Goal: Task Accomplishment & Management: Complete application form

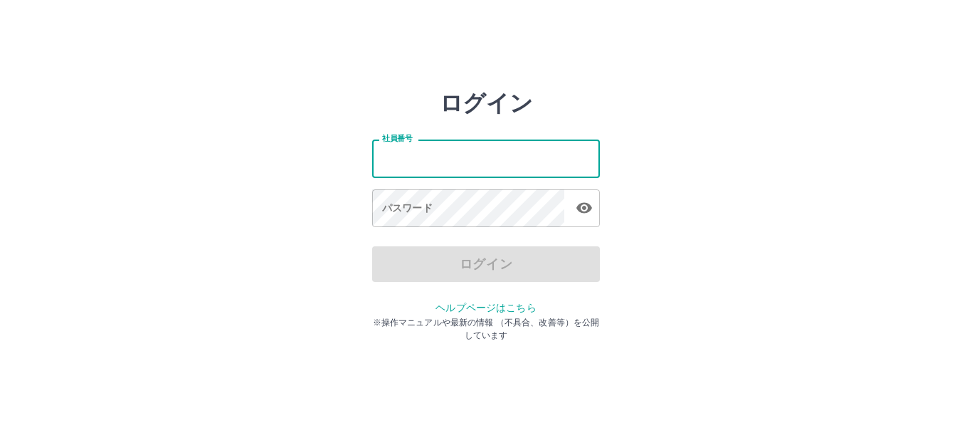
click at [485, 166] on input "社員番号" at bounding box center [486, 159] width 228 height 38
type input "*******"
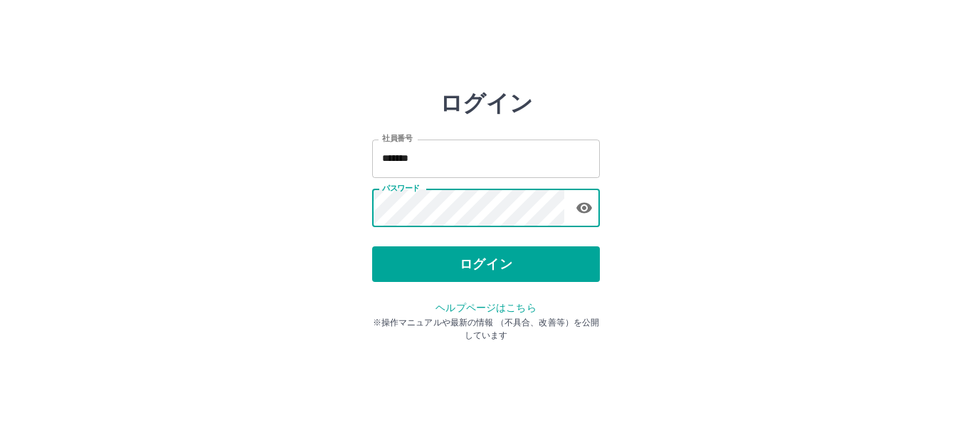
click at [492, 258] on button "ログイン" at bounding box center [486, 264] width 228 height 36
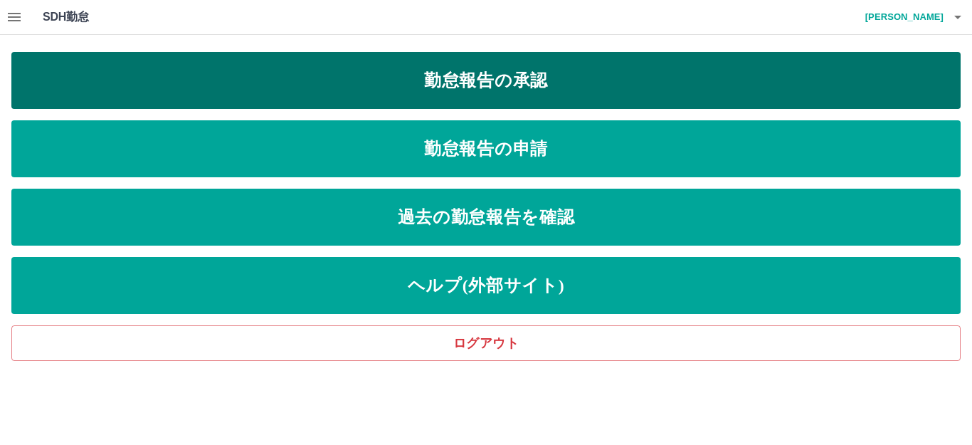
click at [545, 85] on link "勤怠報告の承認" at bounding box center [486, 80] width 950 height 57
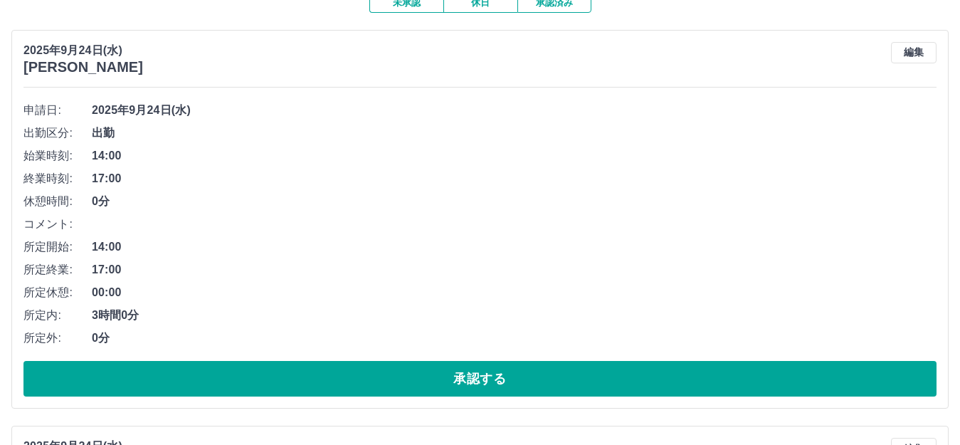
scroll to position [142, 0]
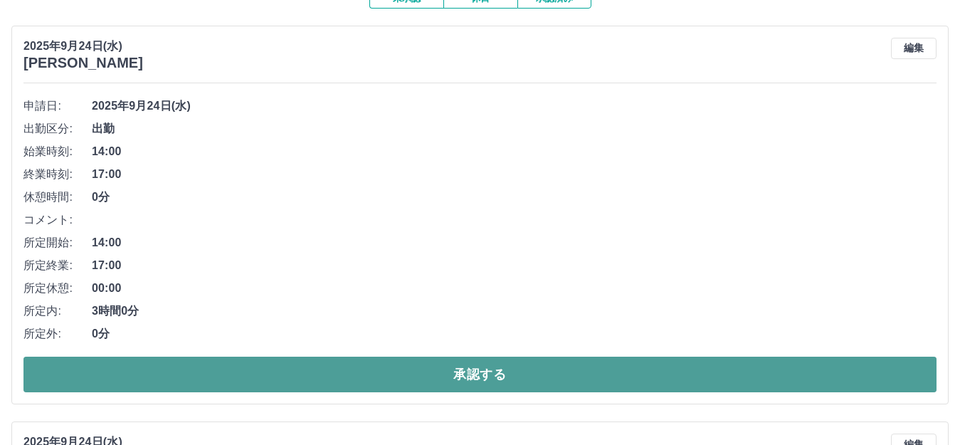
click at [485, 380] on button "承認する" at bounding box center [479, 375] width 913 height 36
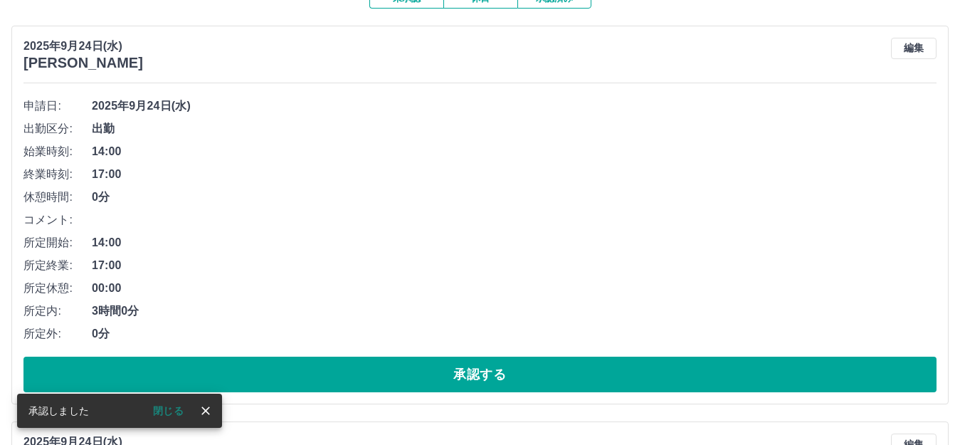
click at [485, 380] on button "承認する" at bounding box center [479, 375] width 913 height 36
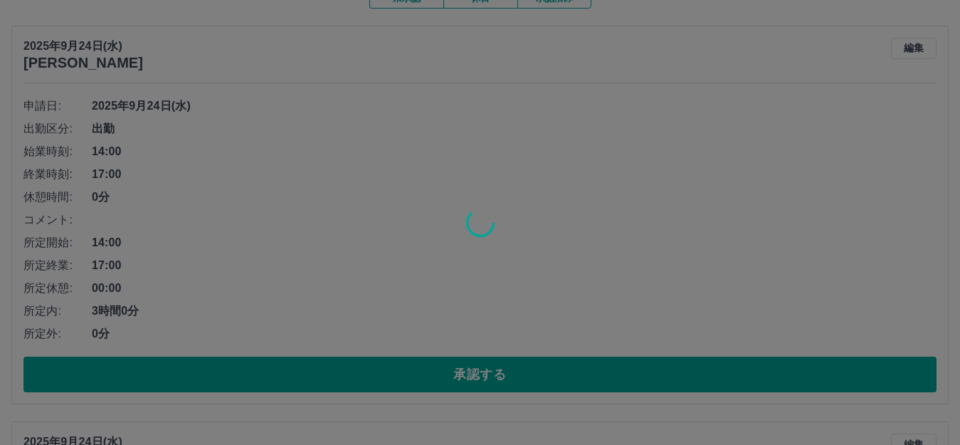
scroll to position [120, 0]
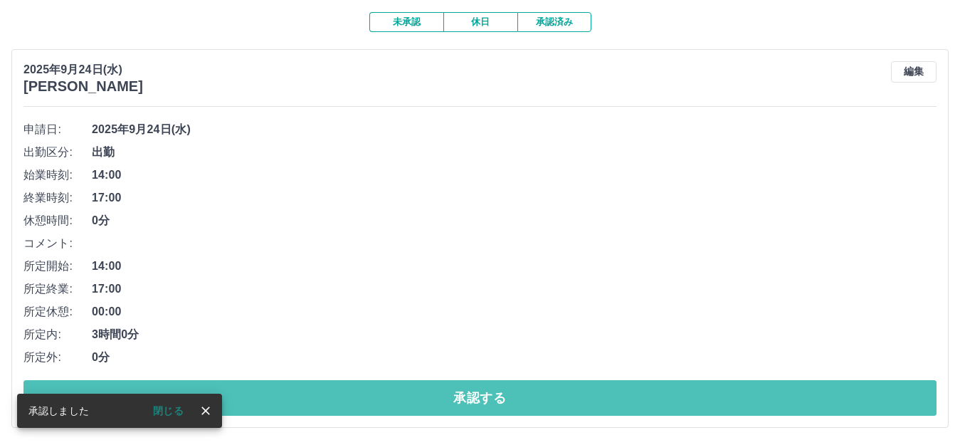
click at [485, 380] on button "承認する" at bounding box center [479, 398] width 913 height 36
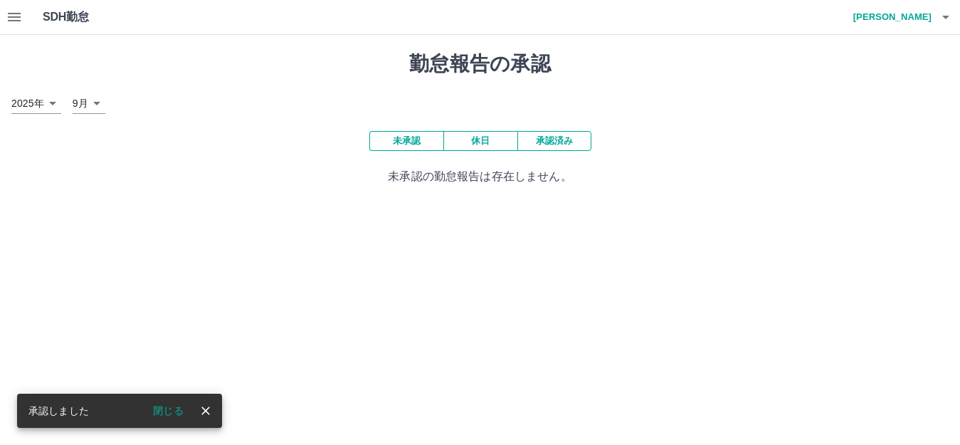
scroll to position [0, 0]
click at [13, 18] on icon "button" at bounding box center [14, 17] width 13 height 9
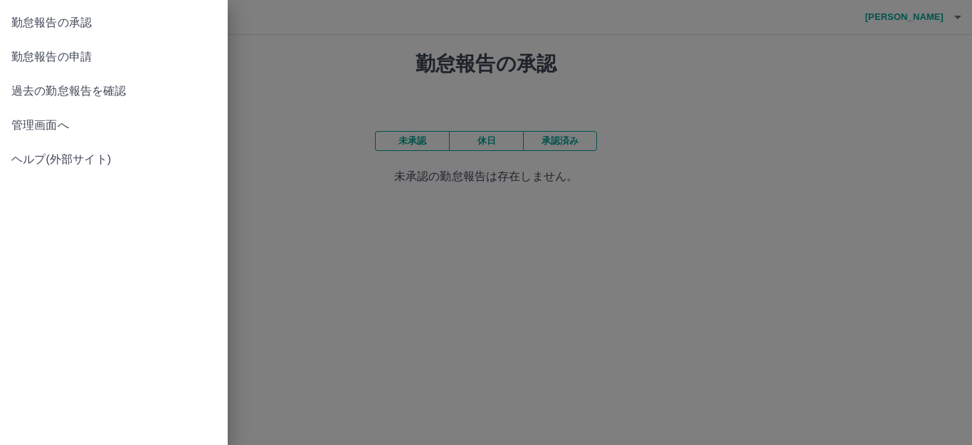
click at [28, 98] on span "過去の勤怠報告を確認" at bounding box center [113, 91] width 205 height 17
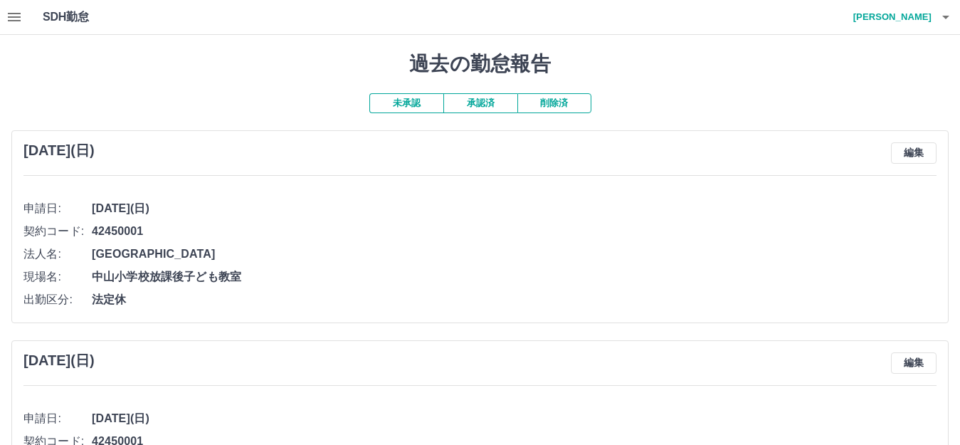
click at [488, 105] on button "承認済" at bounding box center [480, 103] width 74 height 20
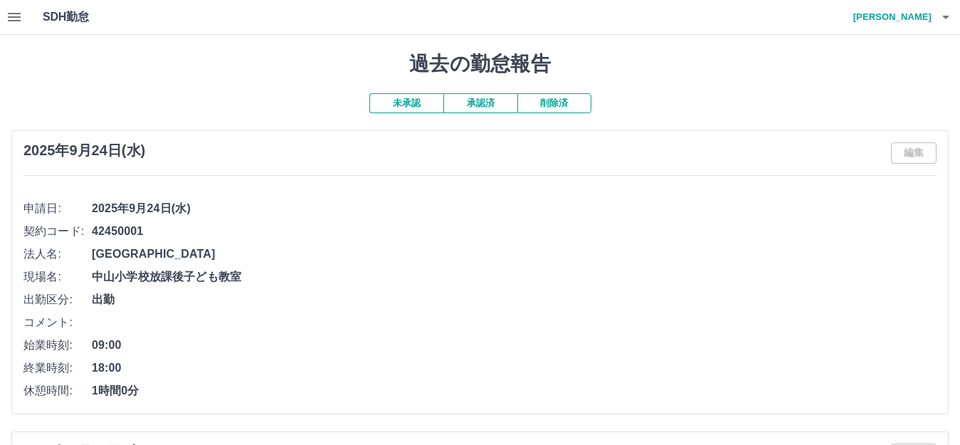
click at [14, 17] on icon "button" at bounding box center [14, 17] width 13 height 9
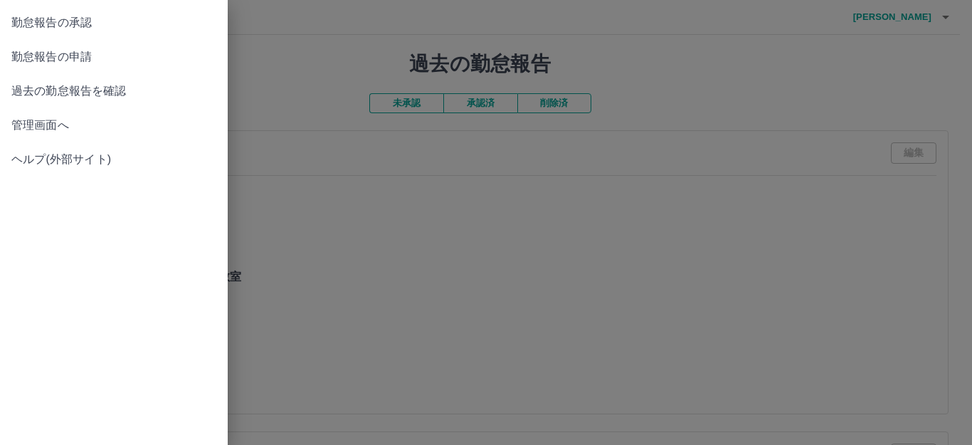
click at [62, 59] on span "勤怠報告の申請" at bounding box center [113, 56] width 205 height 17
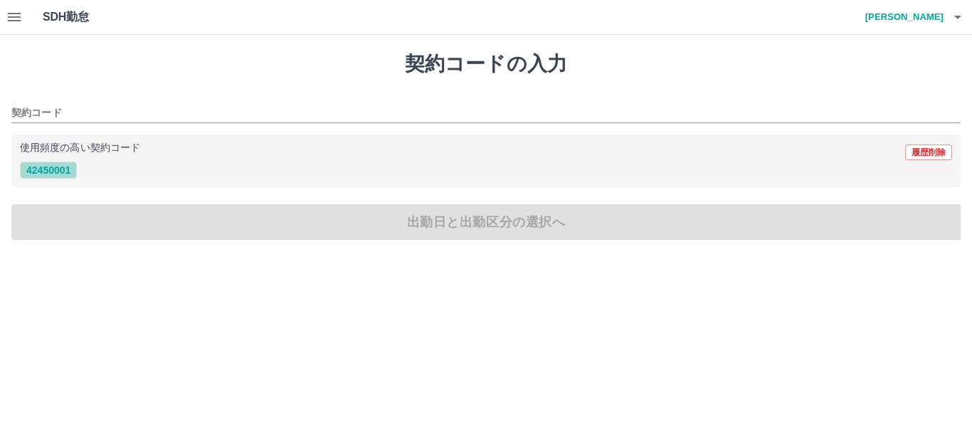
click at [63, 170] on button "42450001" at bounding box center [48, 170] width 57 height 17
type input "********"
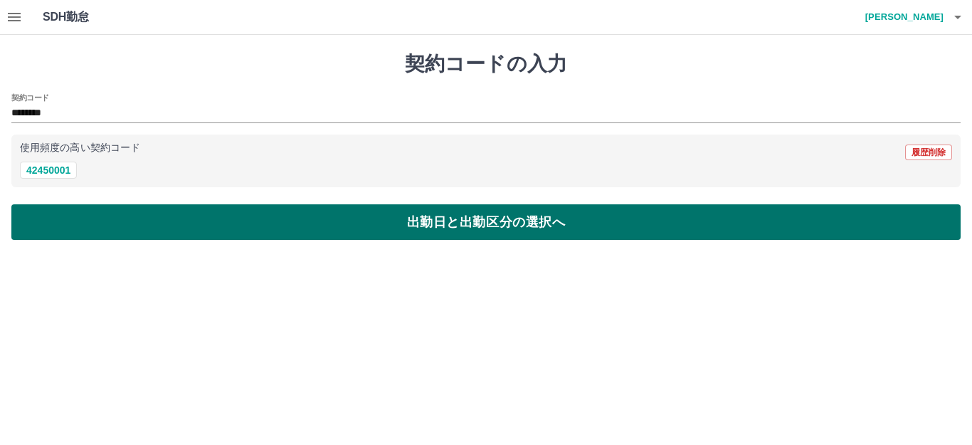
click at [448, 223] on button "出勤日と出勤区分の選択へ" at bounding box center [486, 222] width 950 height 36
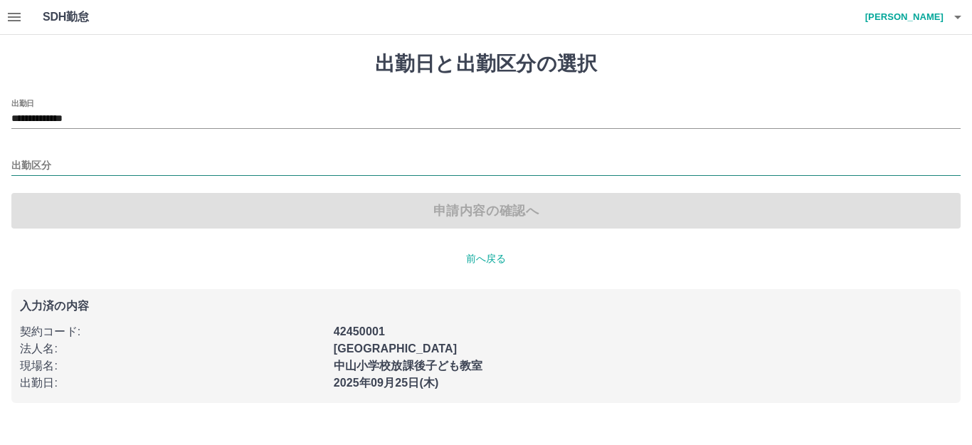
click at [62, 158] on input "出勤区分" at bounding box center [486, 166] width 950 height 18
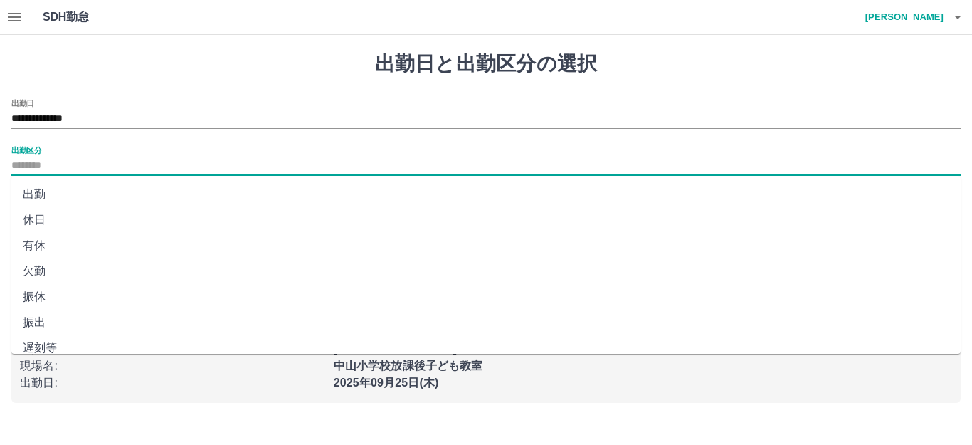
click at [43, 198] on li "出勤" at bounding box center [486, 195] width 950 height 26
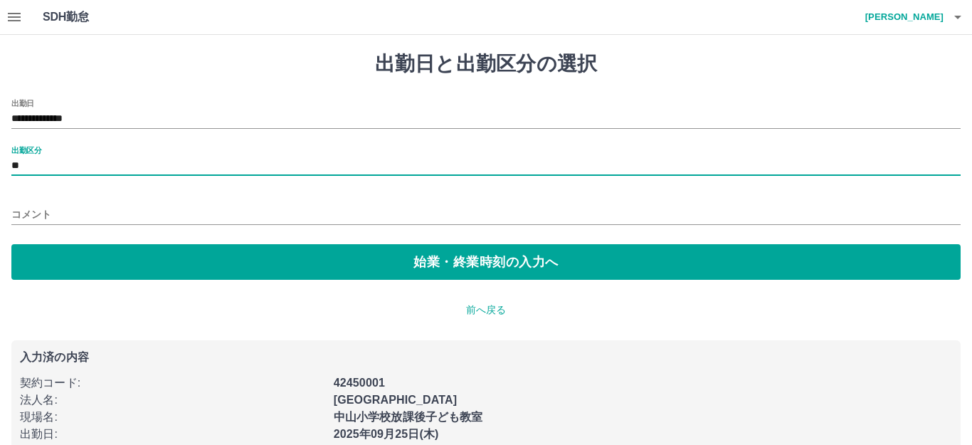
type input "**"
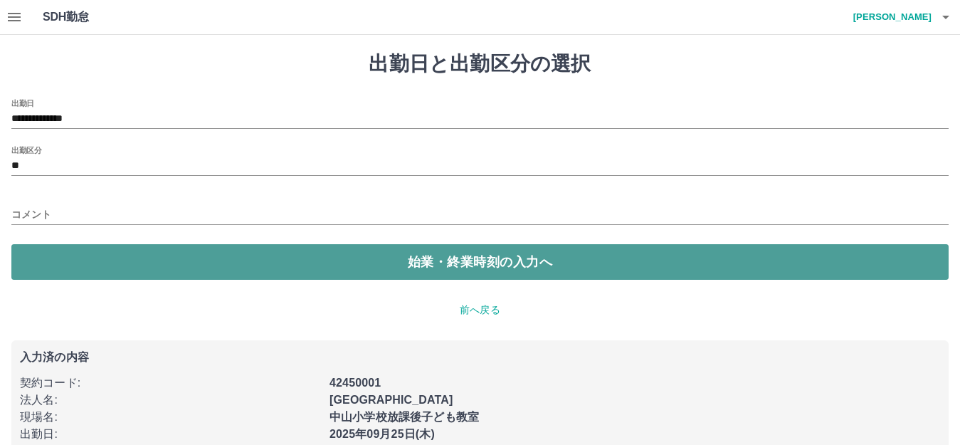
click at [428, 268] on button "始業・終業時刻の入力へ" at bounding box center [479, 262] width 937 height 36
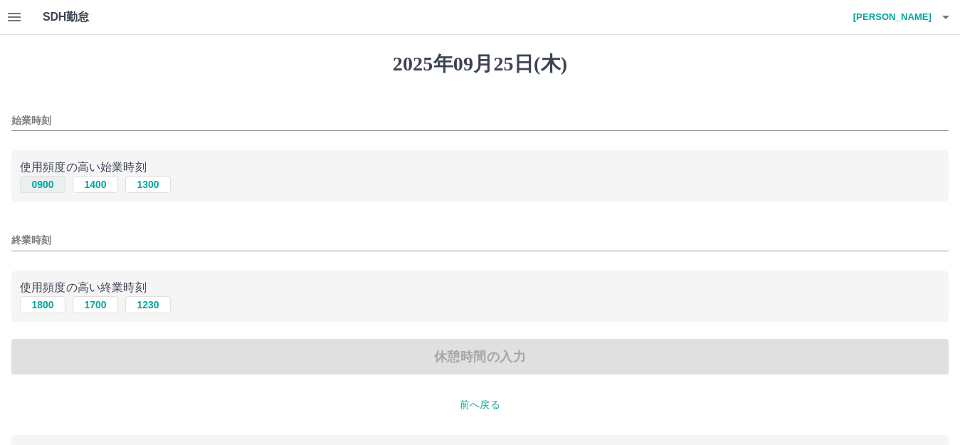
click at [34, 183] on button "0900" at bounding box center [43, 184] width 46 height 17
type input "****"
click at [36, 301] on button "1800" at bounding box center [43, 304] width 46 height 17
type input "****"
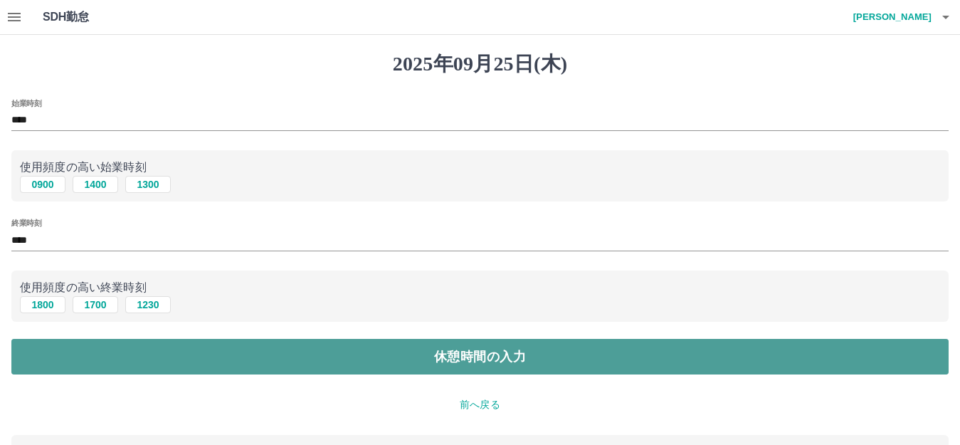
click at [498, 360] on button "休憩時間の入力" at bounding box center [479, 357] width 937 height 36
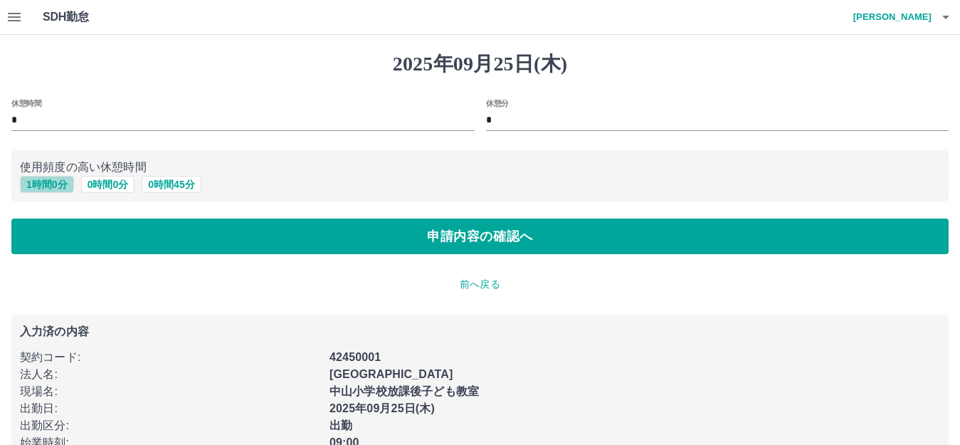
click at [52, 185] on button "1 時間 0 分" at bounding box center [47, 184] width 54 height 17
type input "*"
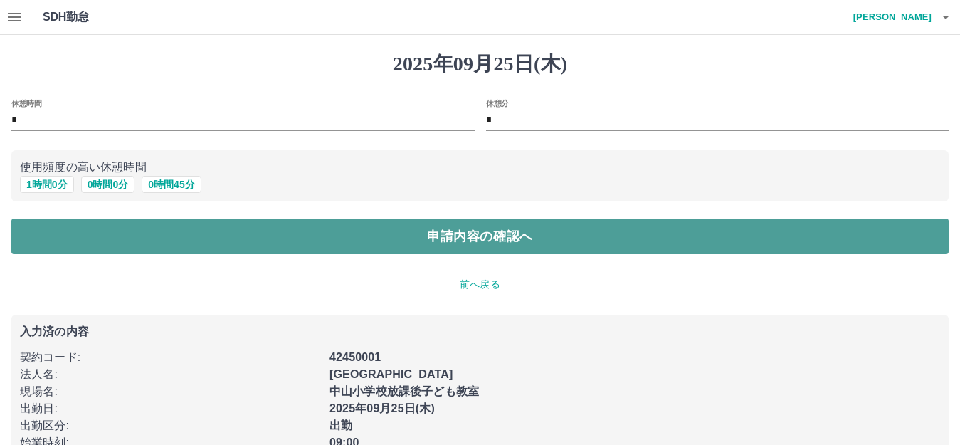
click at [478, 236] on button "申請内容の確認へ" at bounding box center [479, 237] width 937 height 36
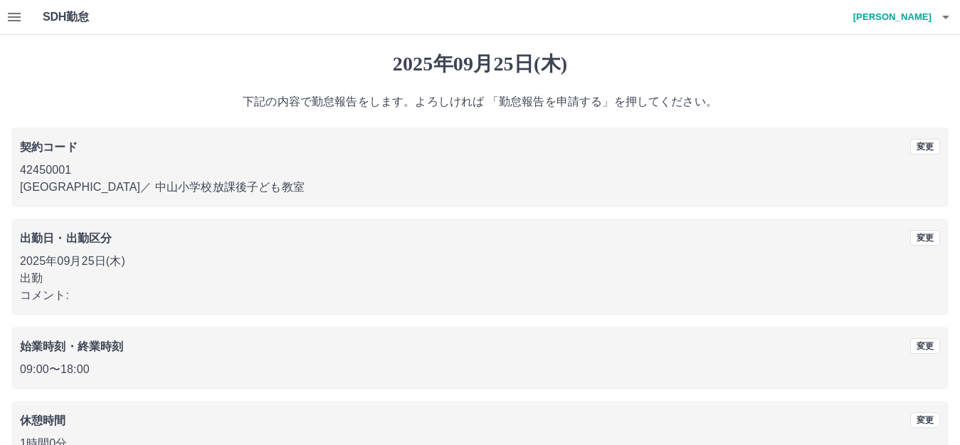
scroll to position [88, 0]
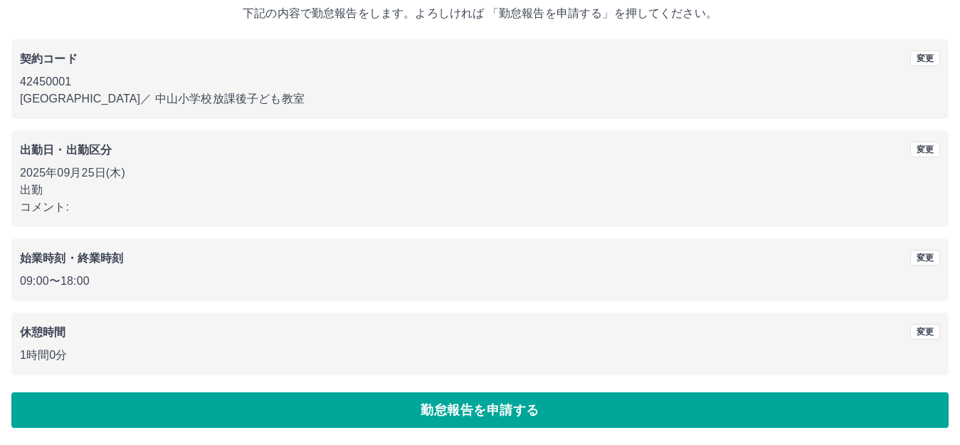
click at [513, 408] on button "勤怠報告を申請する" at bounding box center [479, 410] width 937 height 36
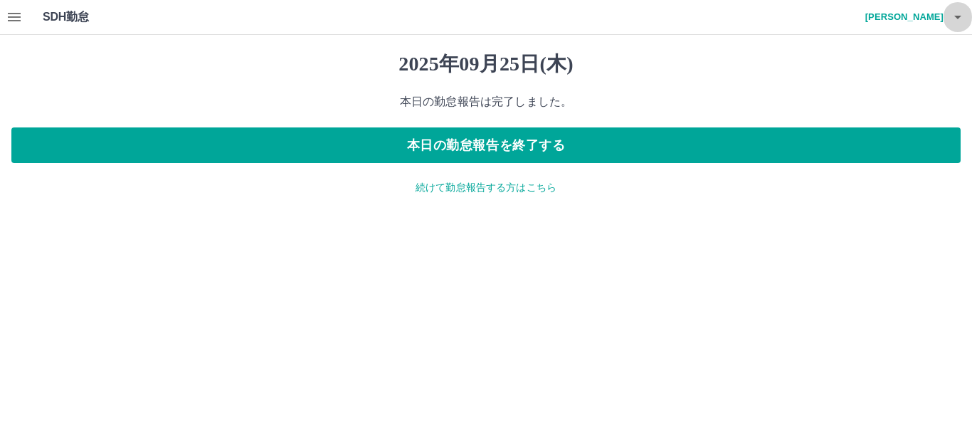
click at [958, 16] on icon "button" at bounding box center [958, 18] width 7 height 4
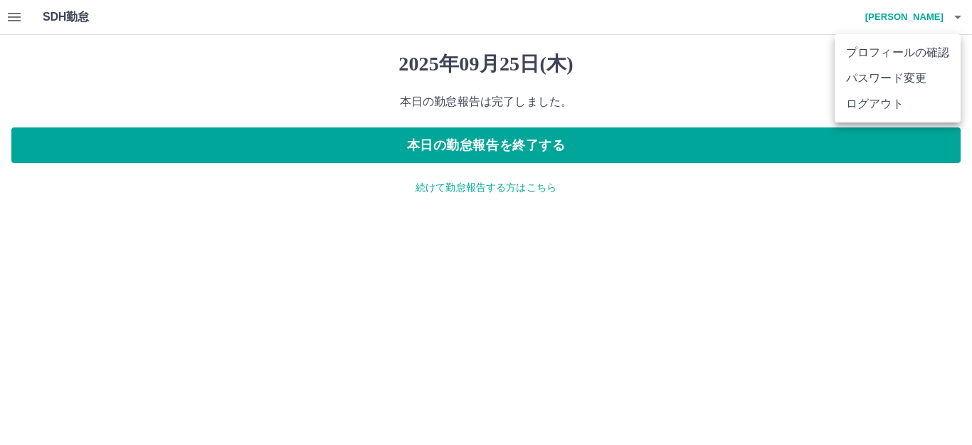
click at [885, 100] on li "ログアウト" at bounding box center [898, 104] width 126 height 26
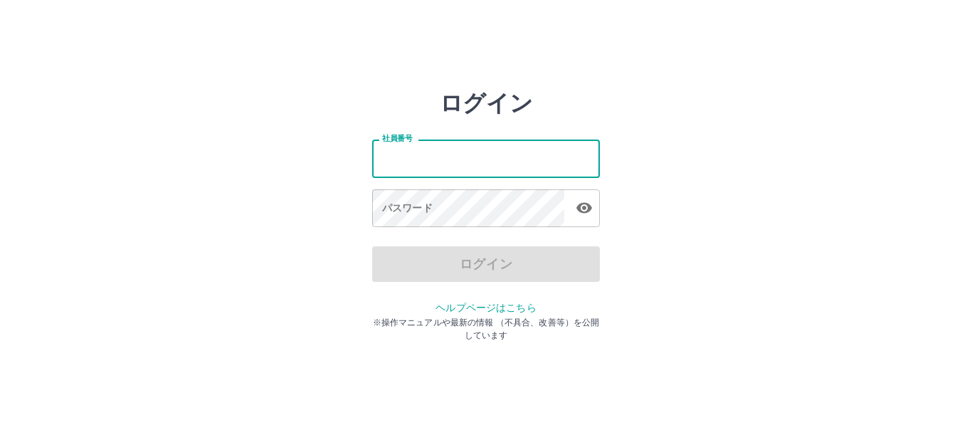
click at [452, 159] on input "社員番号" at bounding box center [486, 159] width 228 height 38
type input "*******"
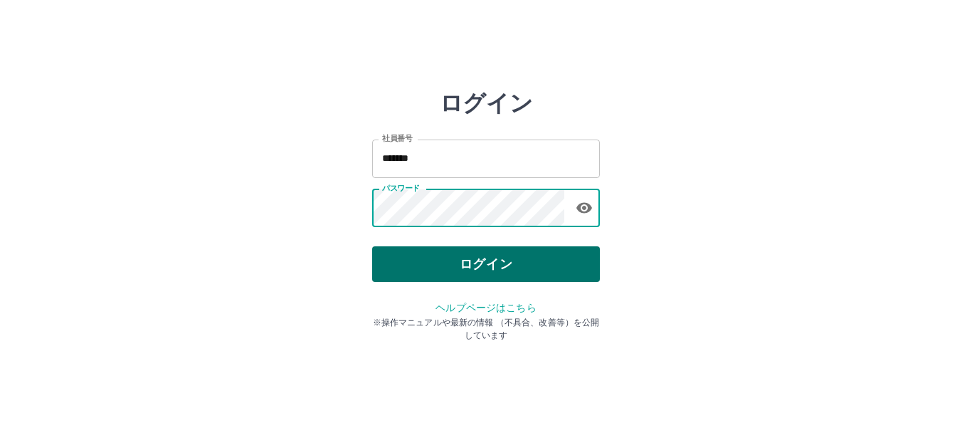
click at [483, 258] on button "ログイン" at bounding box center [486, 264] width 228 height 36
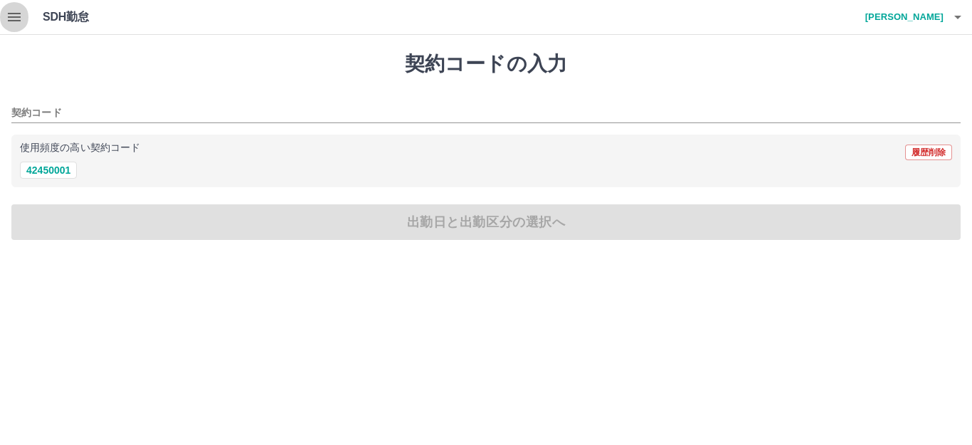
click at [19, 18] on icon "button" at bounding box center [14, 17] width 13 height 9
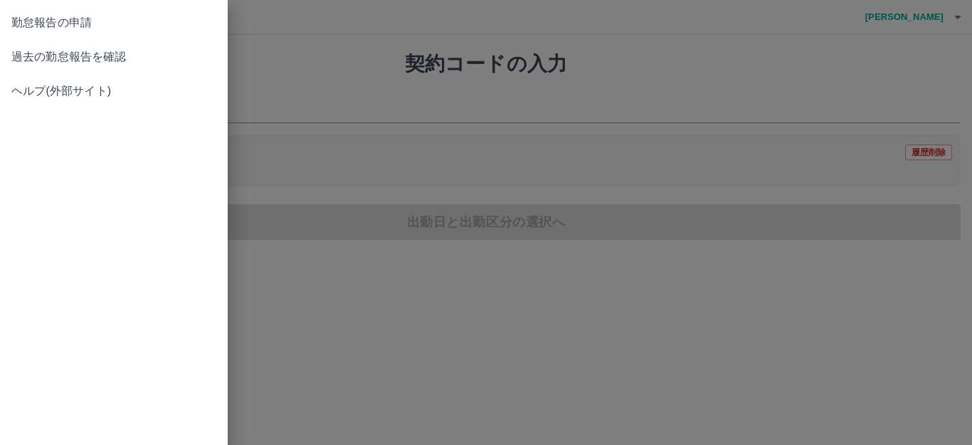
click at [36, 53] on span "過去の勤怠報告を確認" at bounding box center [113, 56] width 205 height 17
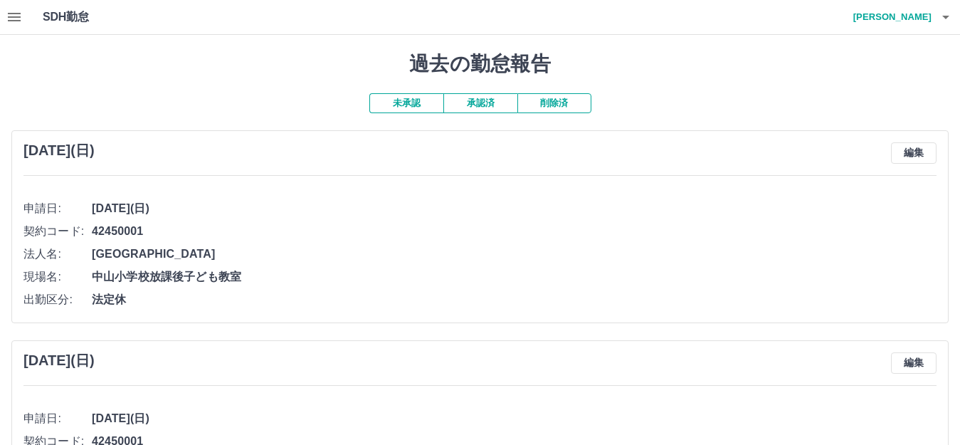
click at [485, 102] on button "承認済" at bounding box center [480, 103] width 74 height 20
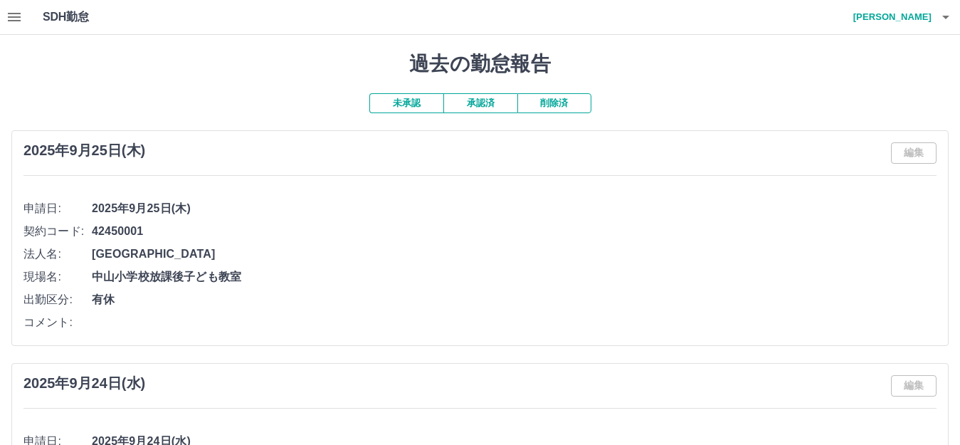
click at [947, 16] on icon "button" at bounding box center [945, 18] width 7 height 4
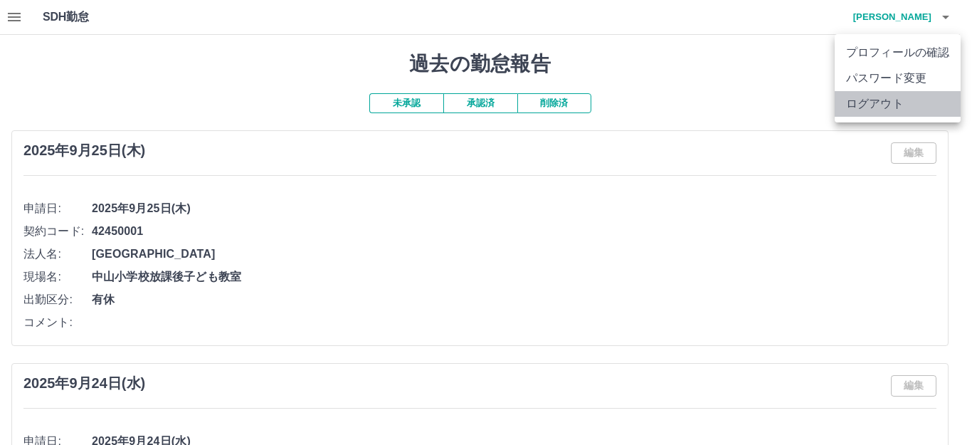
click at [898, 106] on li "ログアウト" at bounding box center [898, 104] width 126 height 26
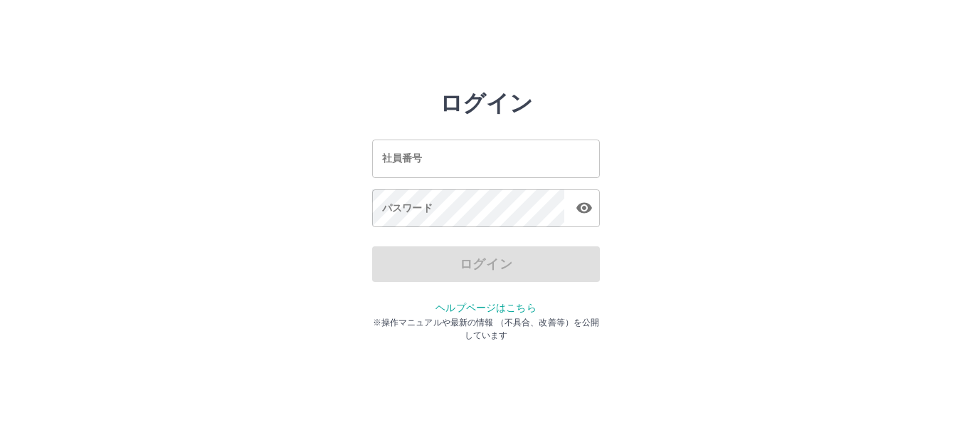
click at [445, 157] on input "社員番号" at bounding box center [486, 159] width 228 height 38
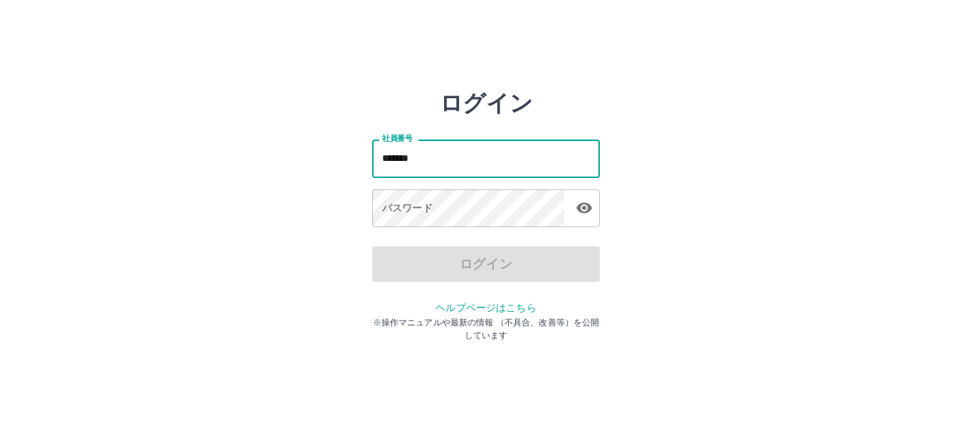
type input "*******"
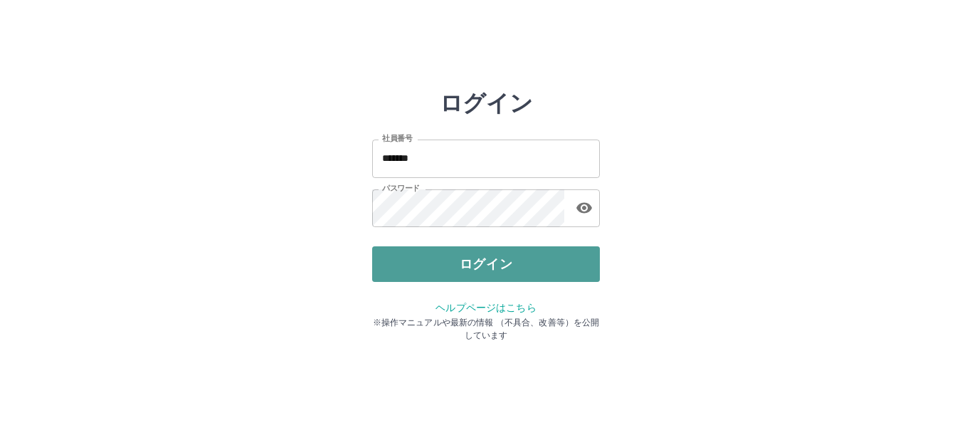
click at [441, 271] on button "ログイン" at bounding box center [486, 264] width 228 height 36
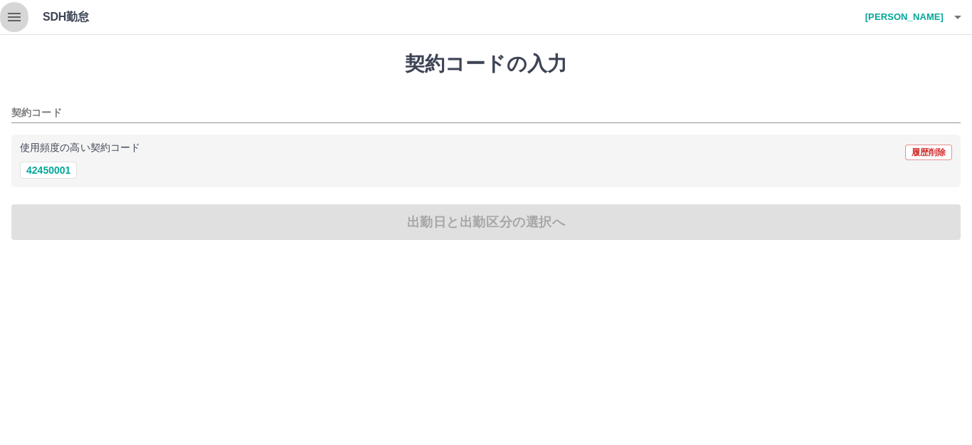
click at [20, 13] on icon "button" at bounding box center [14, 17] width 13 height 9
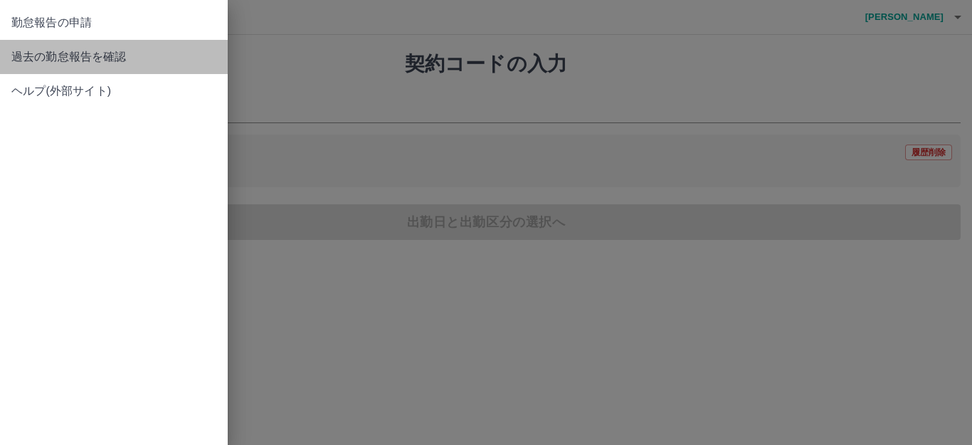
click at [38, 61] on span "過去の勤怠報告を確認" at bounding box center [113, 56] width 205 height 17
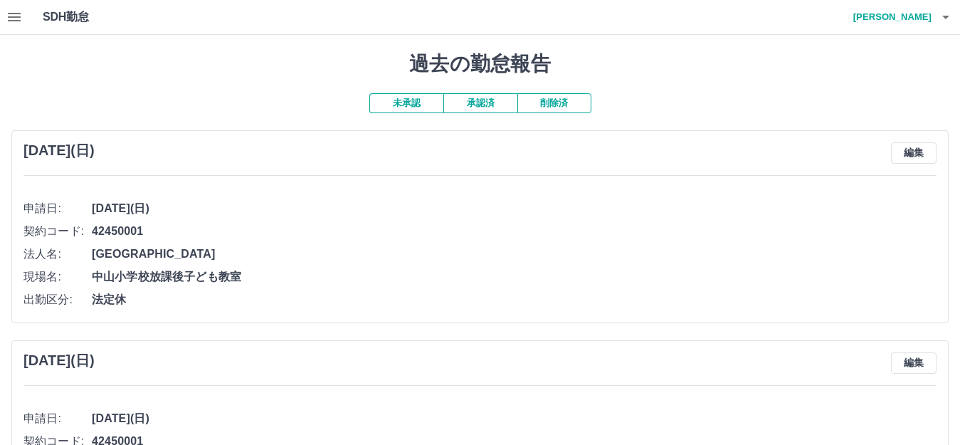
click at [491, 107] on button "承認済" at bounding box center [480, 103] width 74 height 20
click at [17, 16] on icon "button" at bounding box center [14, 17] width 13 height 9
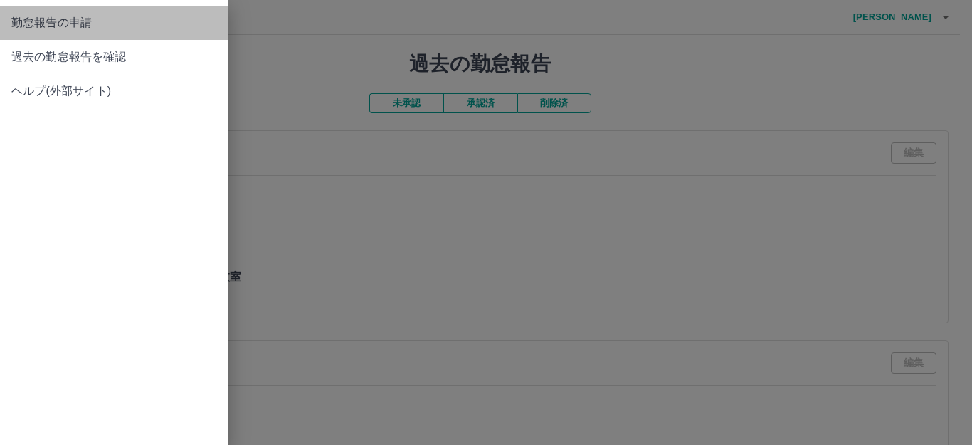
click at [43, 28] on span "勤怠報告の申請" at bounding box center [113, 22] width 205 height 17
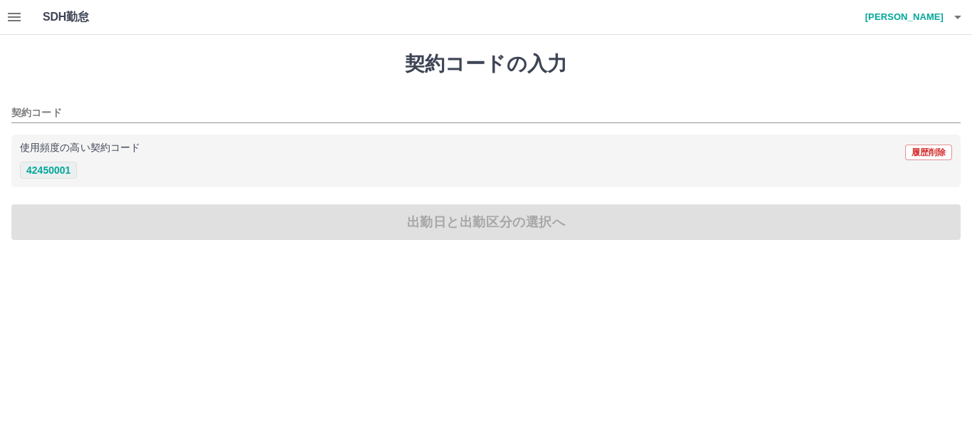
click at [56, 171] on button "42450001" at bounding box center [48, 170] width 57 height 17
type input "********"
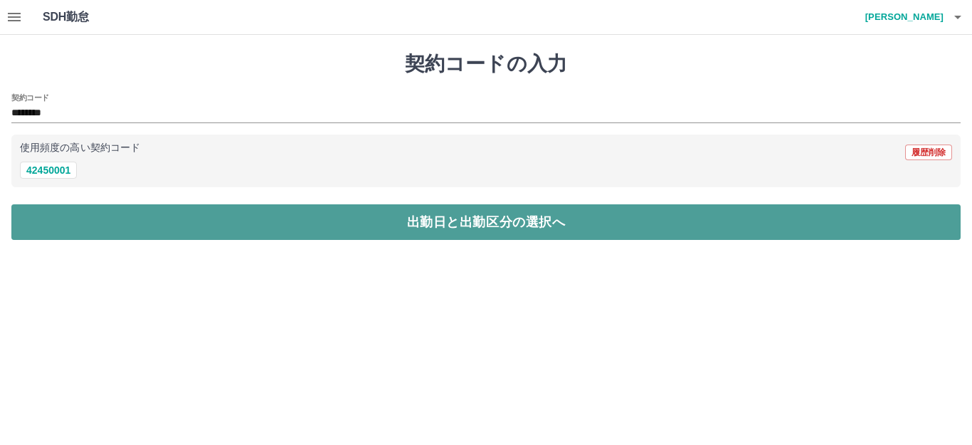
click at [352, 228] on button "出勤日と出勤区分の選択へ" at bounding box center [486, 222] width 950 height 36
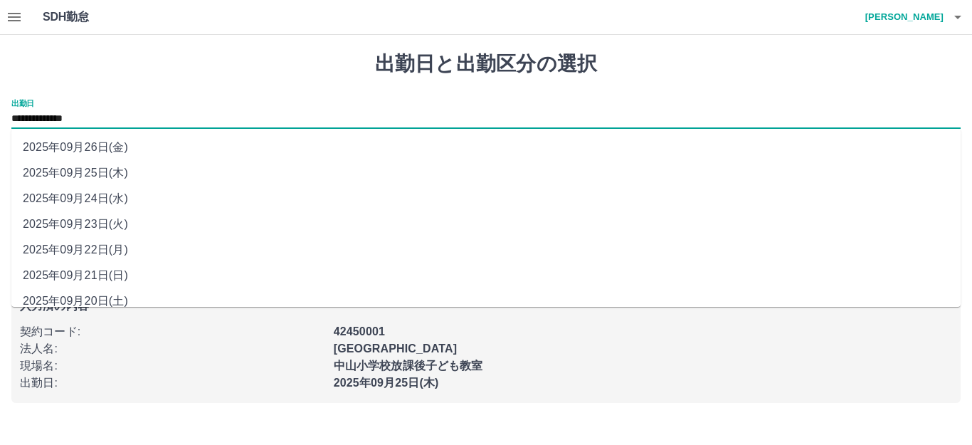
click at [108, 117] on input "**********" at bounding box center [486, 119] width 950 height 18
click at [110, 151] on li "2025年09月26日(金)" at bounding box center [486, 148] width 950 height 26
type input "**********"
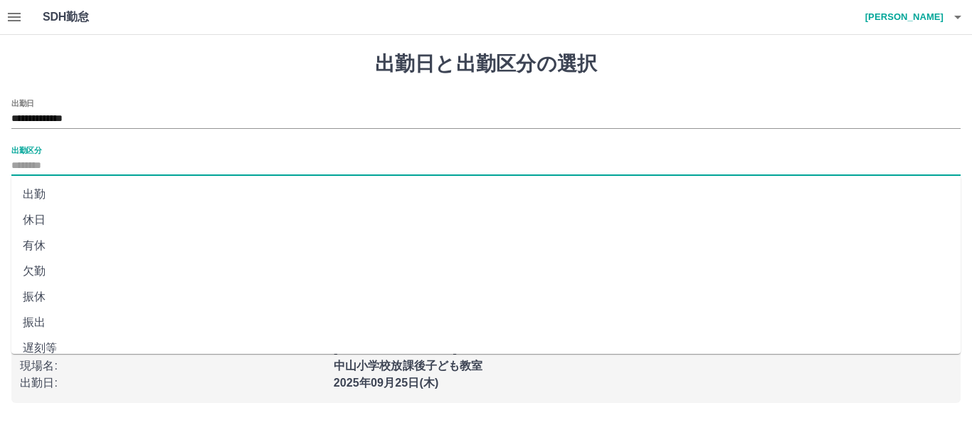
click at [78, 170] on input "出勤区分" at bounding box center [486, 166] width 950 height 18
click at [46, 218] on li "休日" at bounding box center [486, 220] width 950 height 26
type input "**"
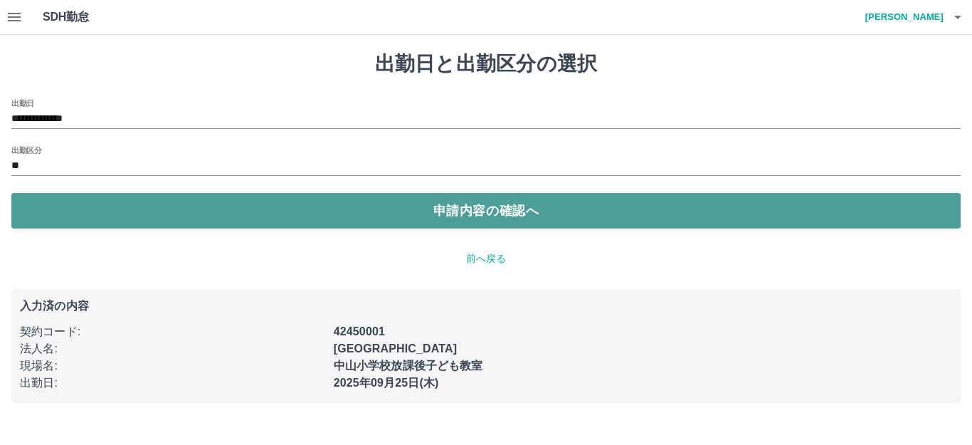
click at [470, 216] on button "申請内容の確認へ" at bounding box center [486, 211] width 950 height 36
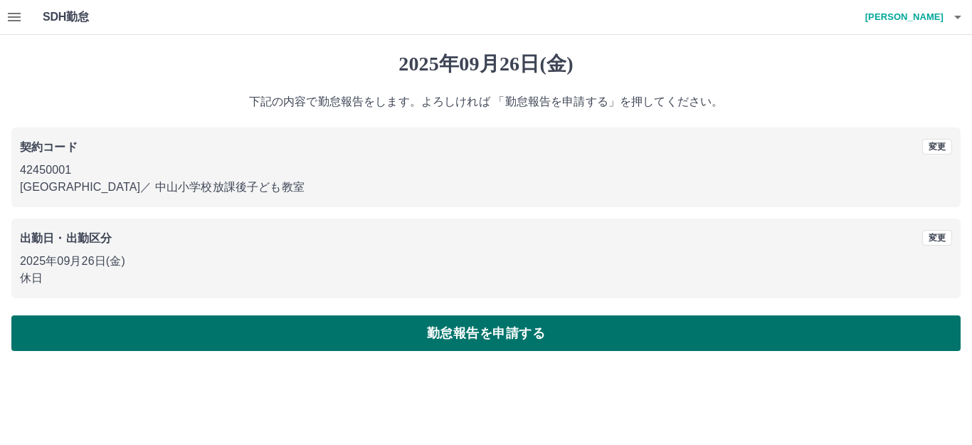
click at [475, 335] on button "勤怠報告を申請する" at bounding box center [486, 333] width 950 height 36
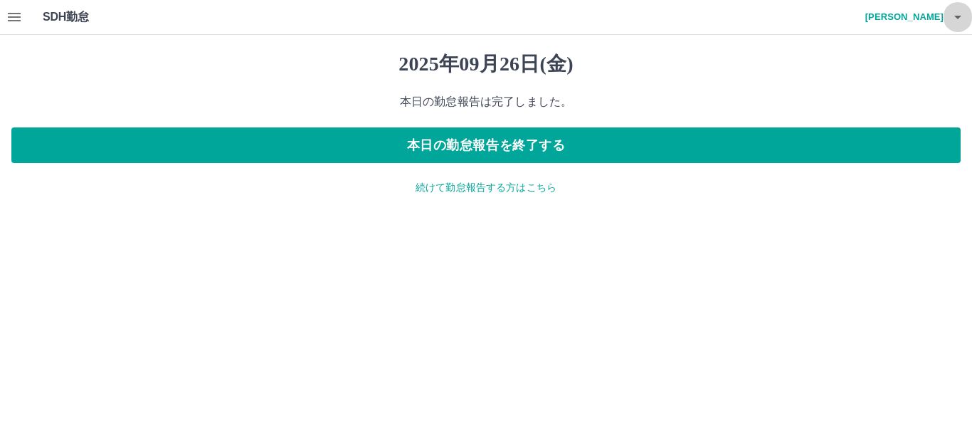
click at [956, 19] on icon "button" at bounding box center [958, 17] width 17 height 17
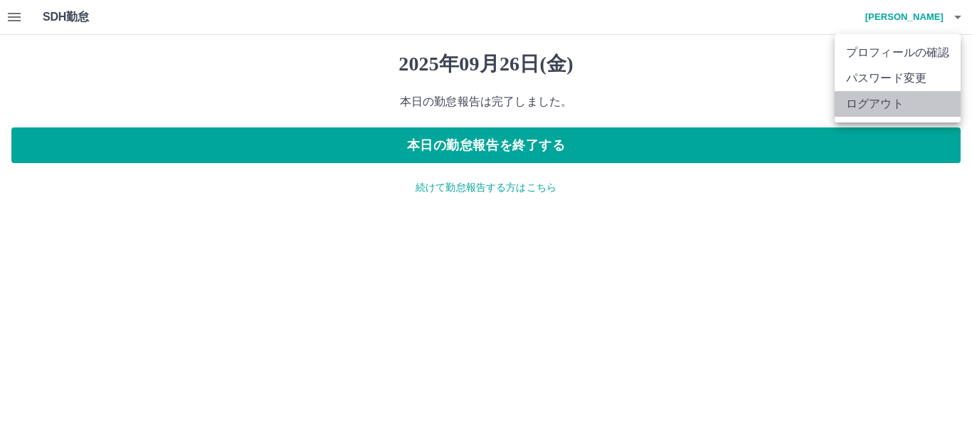
click at [886, 107] on li "ログアウト" at bounding box center [898, 104] width 126 height 26
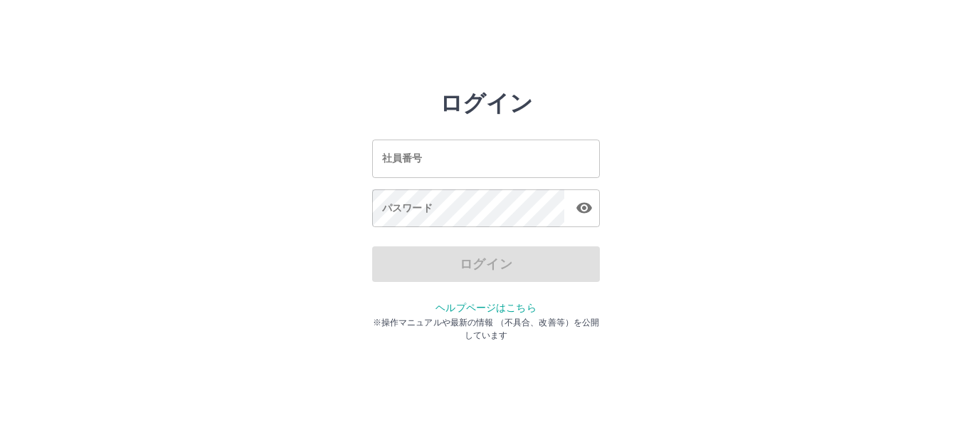
click at [428, 150] on input "社員番号" at bounding box center [486, 159] width 228 height 38
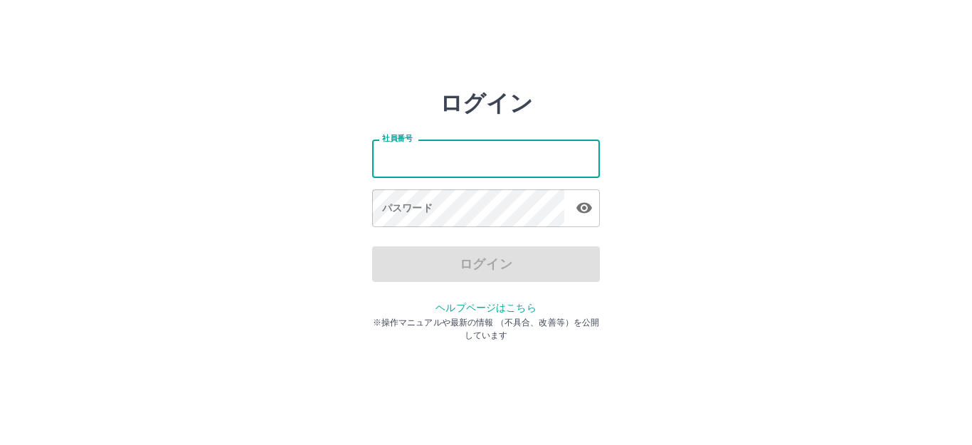
type input "*******"
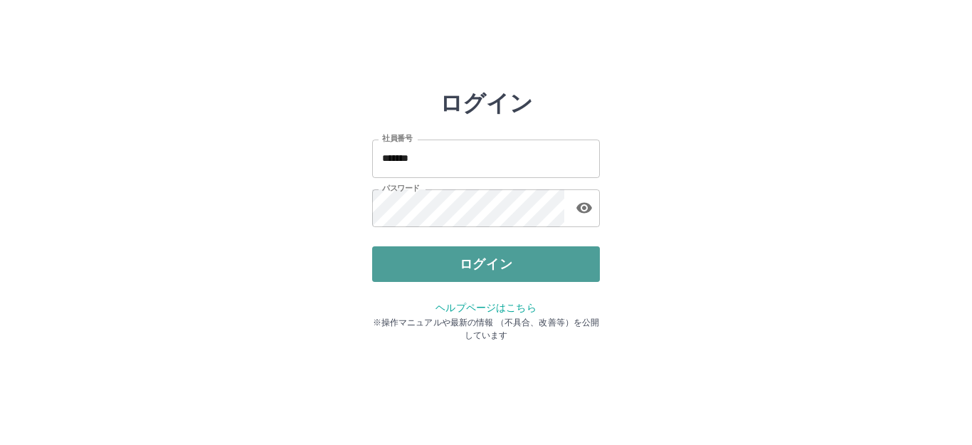
click at [488, 256] on button "ログイン" at bounding box center [486, 264] width 228 height 36
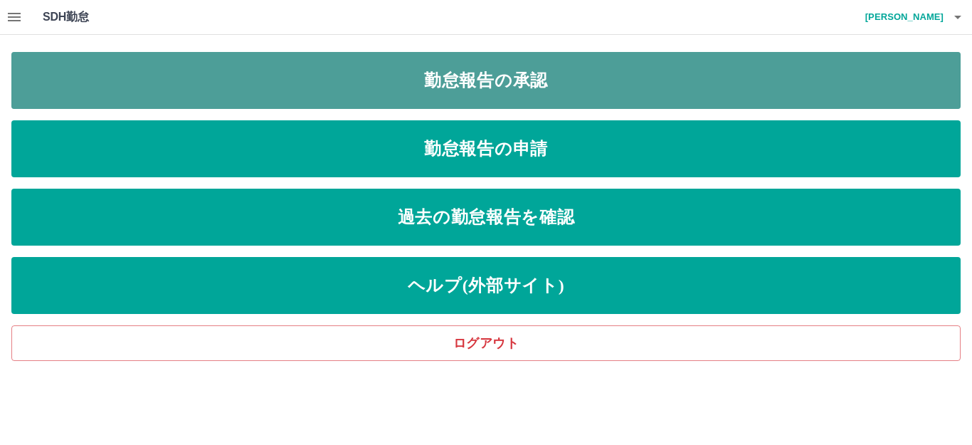
click at [496, 76] on link "勤怠報告の承認" at bounding box center [486, 80] width 950 height 57
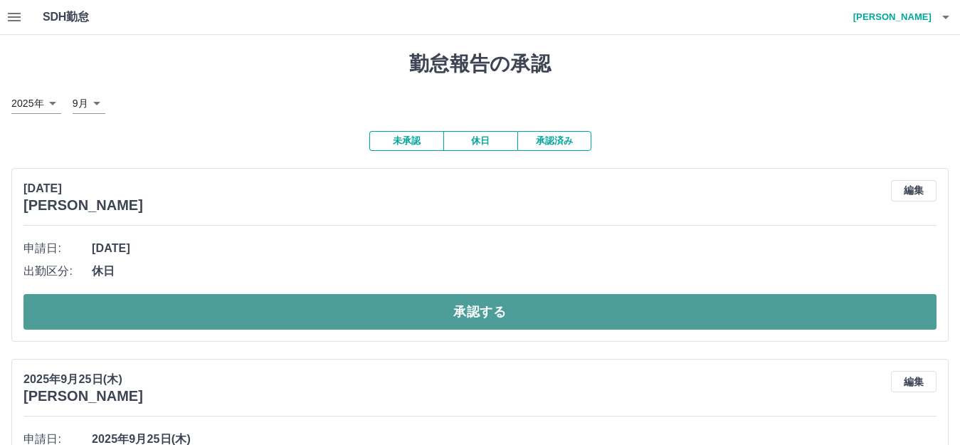
click at [451, 303] on button "承認する" at bounding box center [479, 312] width 913 height 36
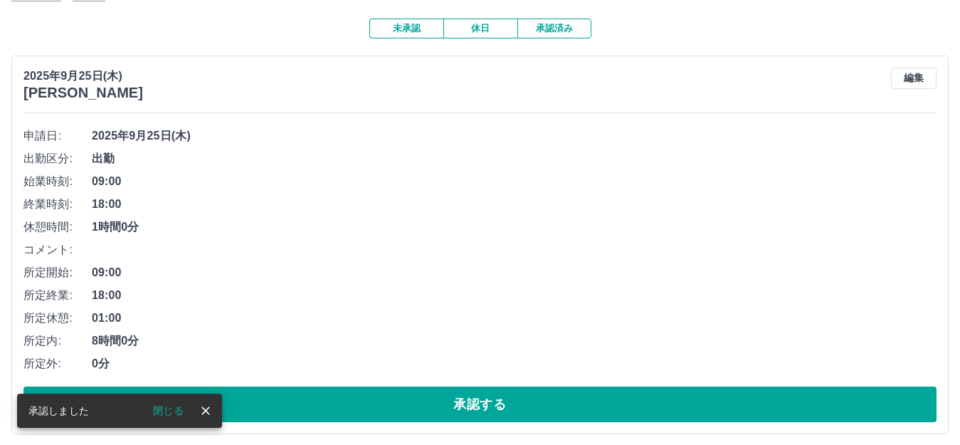
scroll to position [120, 0]
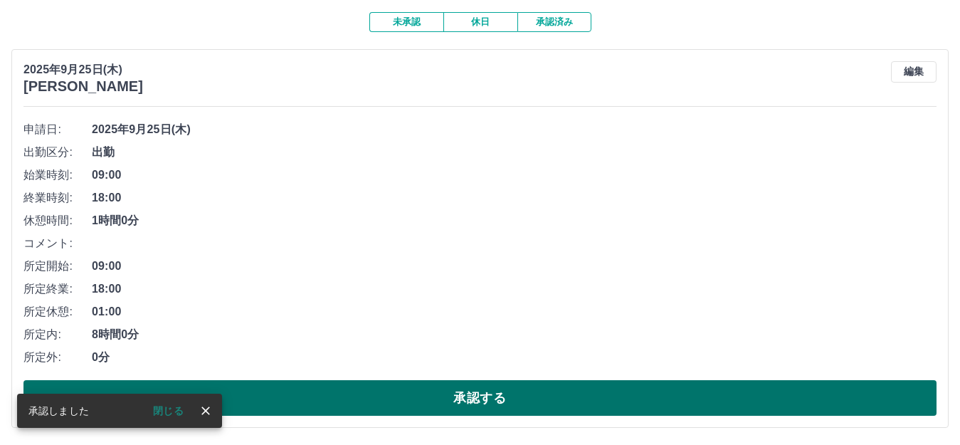
click at [444, 392] on button "承認する" at bounding box center [479, 398] width 913 height 36
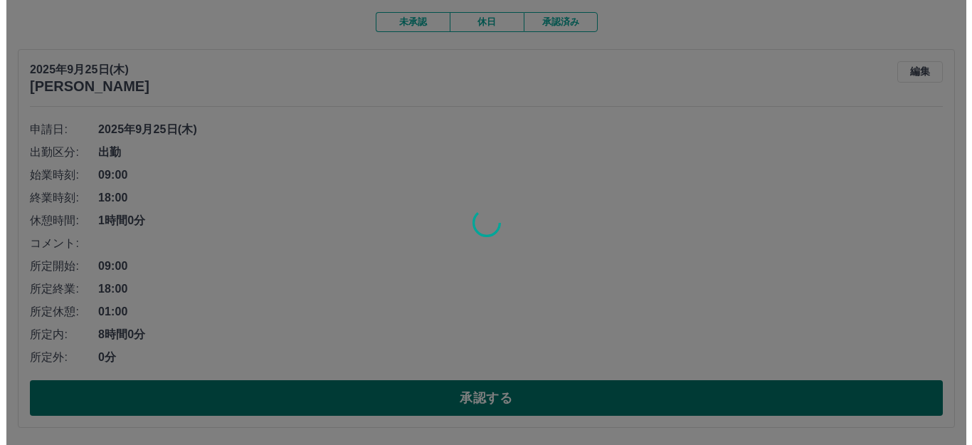
scroll to position [0, 0]
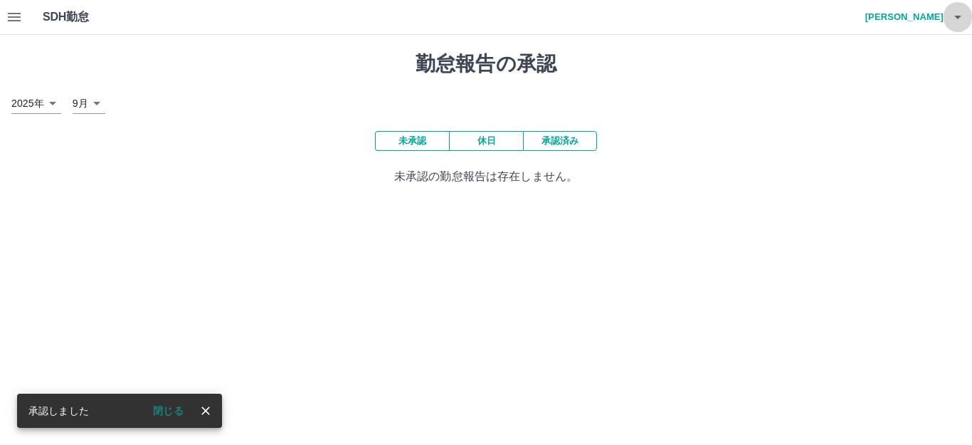
click at [958, 18] on icon "button" at bounding box center [958, 18] width 7 height 4
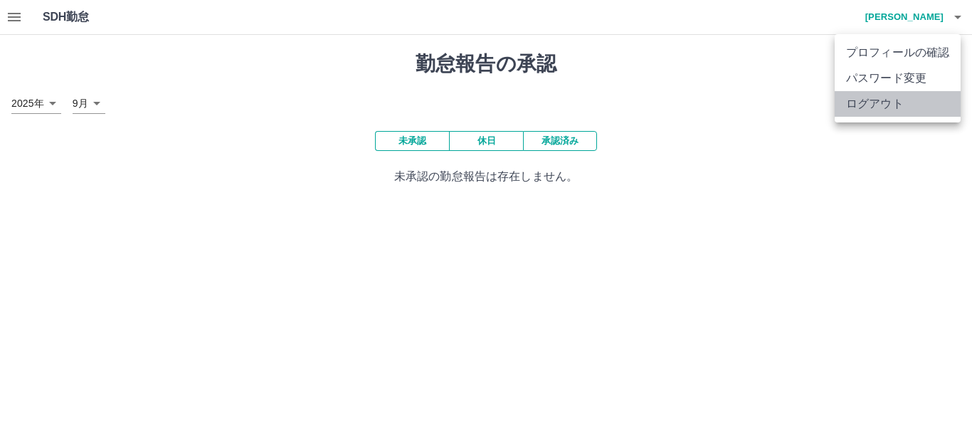
click at [913, 105] on li "ログアウト" at bounding box center [898, 104] width 126 height 26
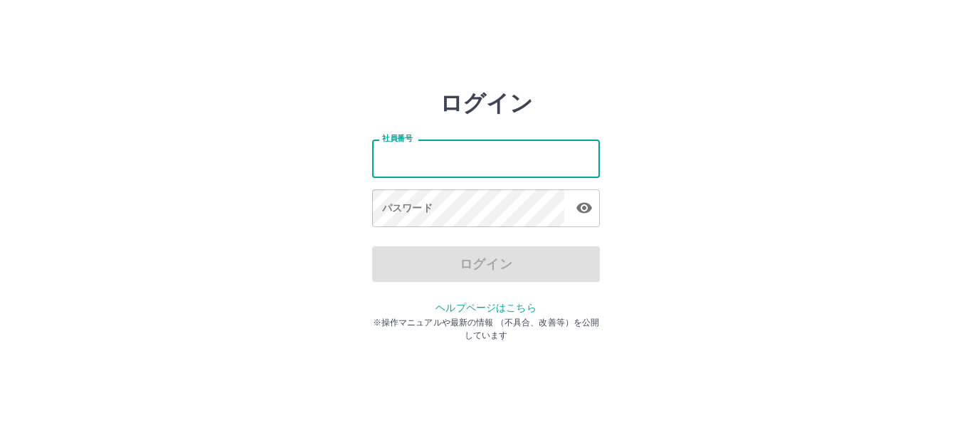
click at [474, 164] on input "社員番号" at bounding box center [486, 159] width 228 height 38
type input "*******"
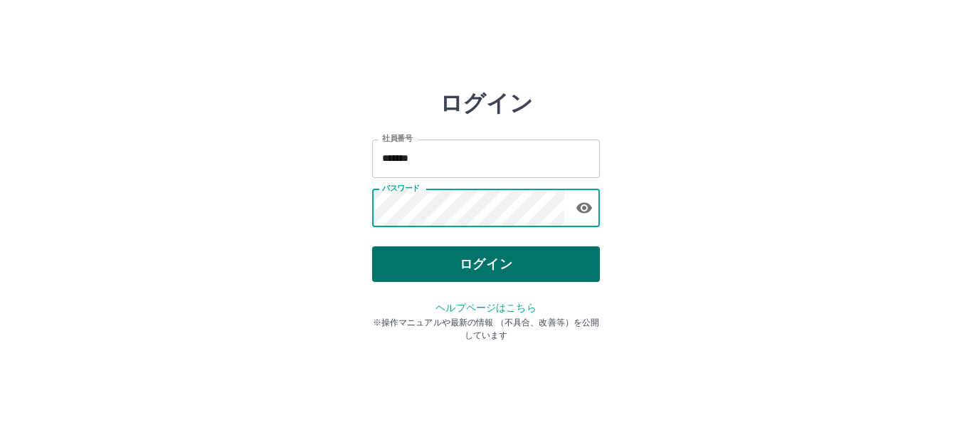
click at [432, 262] on button "ログイン" at bounding box center [486, 264] width 228 height 36
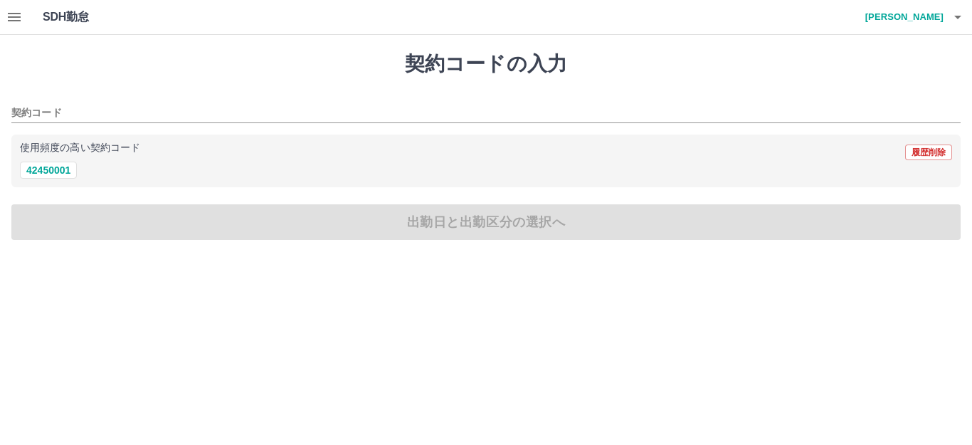
click at [18, 11] on icon "button" at bounding box center [14, 17] width 17 height 17
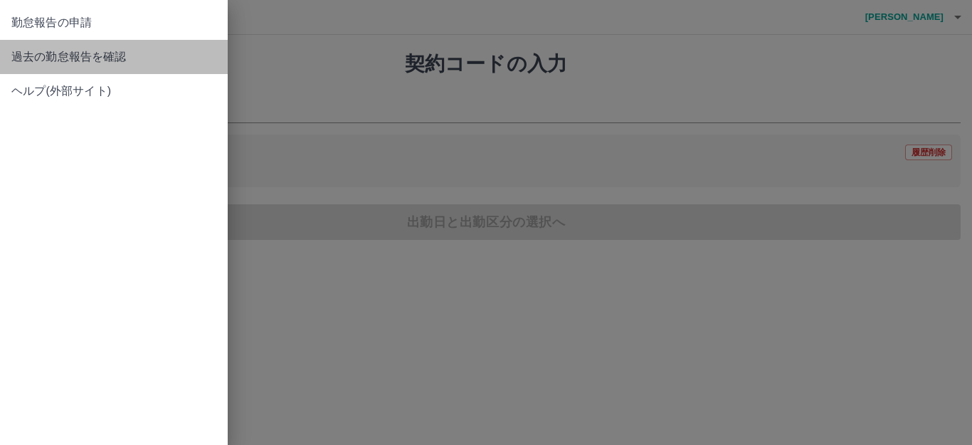
click at [59, 53] on span "過去の勤怠報告を確認" at bounding box center [113, 56] width 205 height 17
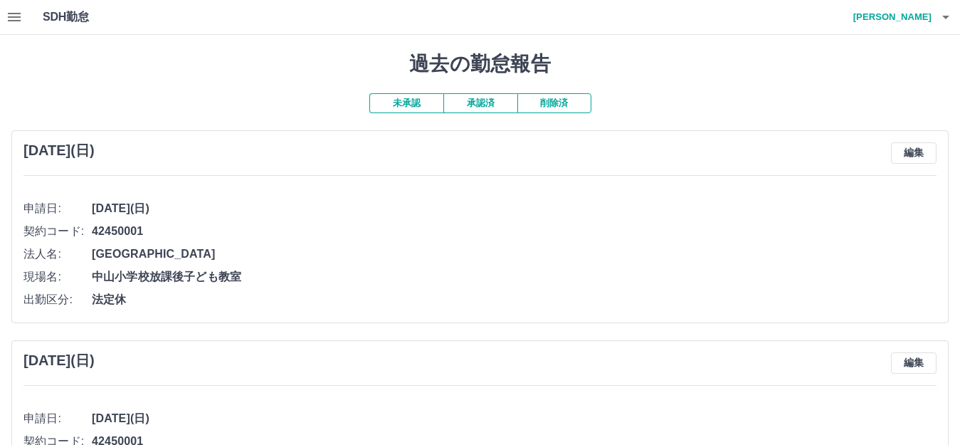
click at [490, 104] on button "承認済" at bounding box center [480, 103] width 74 height 20
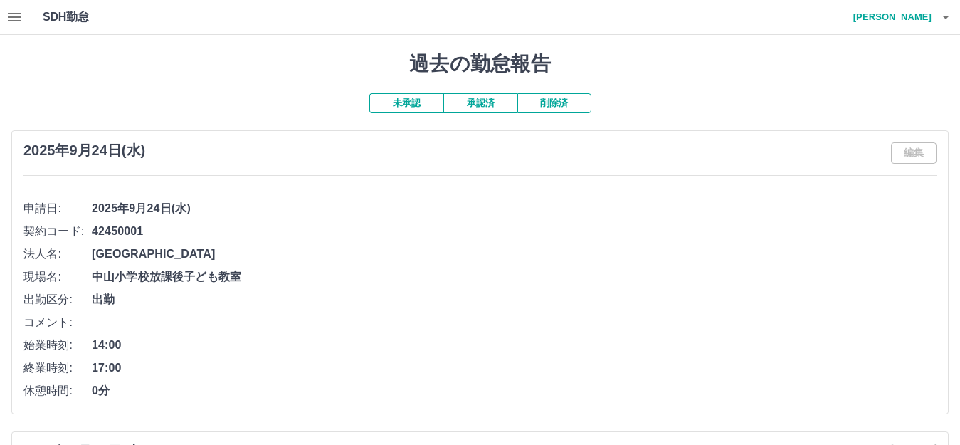
click at [17, 13] on icon "button" at bounding box center [14, 17] width 13 height 9
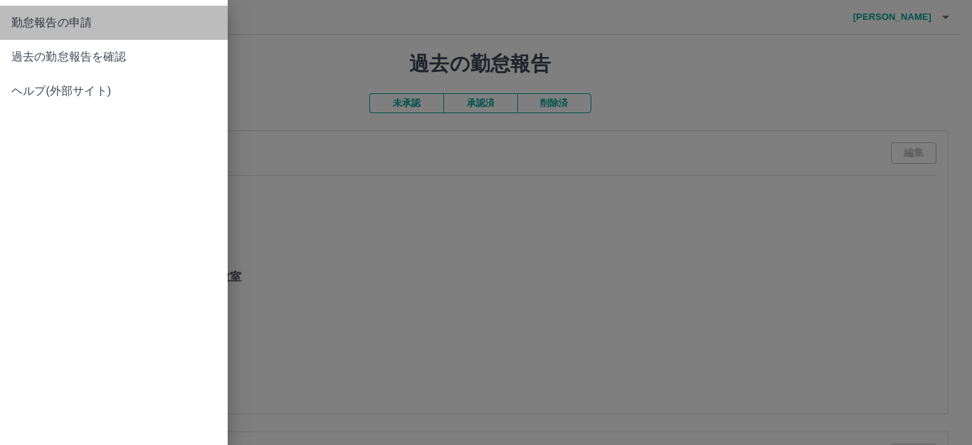
click at [29, 19] on span "勤怠報告の申請" at bounding box center [113, 22] width 205 height 17
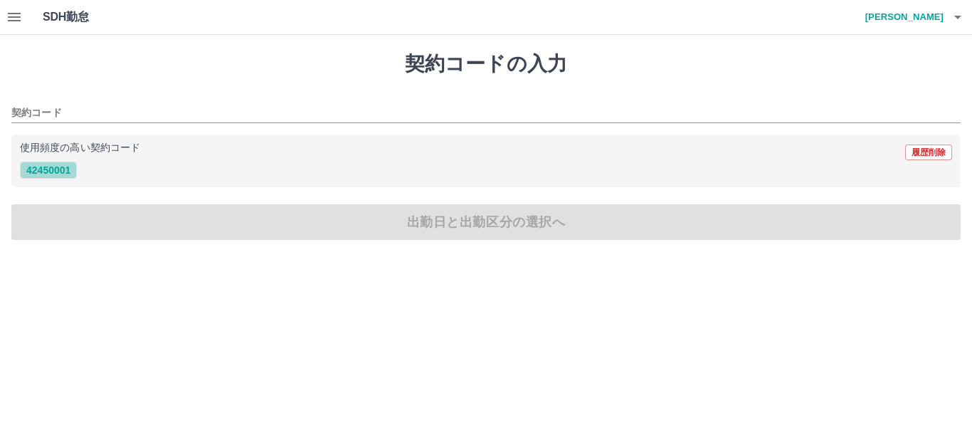
click at [55, 172] on button "42450001" at bounding box center [48, 170] width 57 height 17
type input "********"
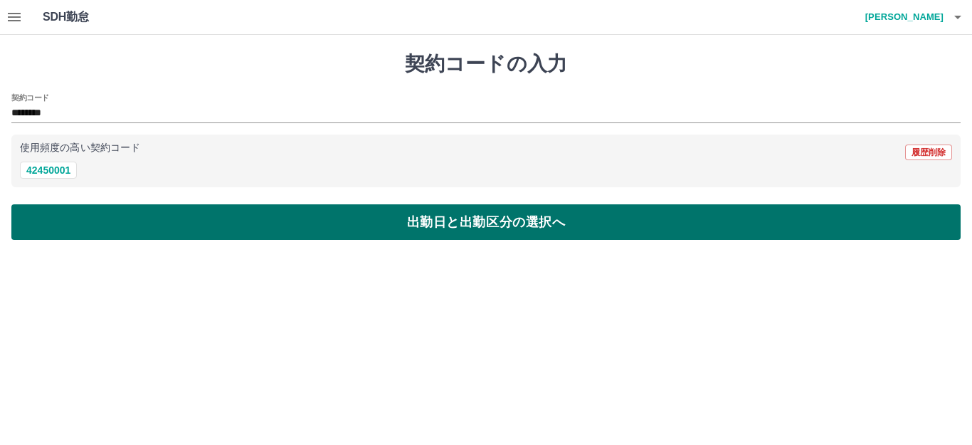
click at [413, 228] on button "出勤日と出勤区分の選択へ" at bounding box center [486, 222] width 950 height 36
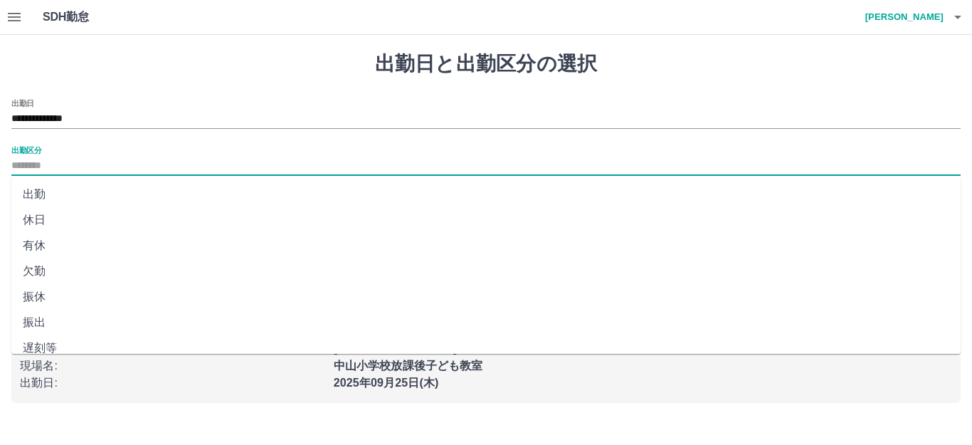
click at [61, 164] on input "出勤区分" at bounding box center [486, 166] width 950 height 18
click at [36, 237] on li "有休" at bounding box center [486, 246] width 950 height 26
type input "**"
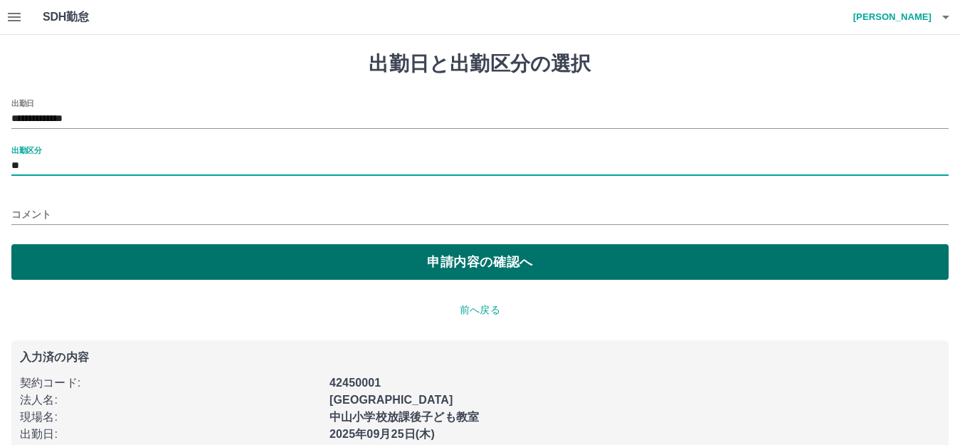
click at [472, 265] on button "申請内容の確認へ" at bounding box center [479, 262] width 937 height 36
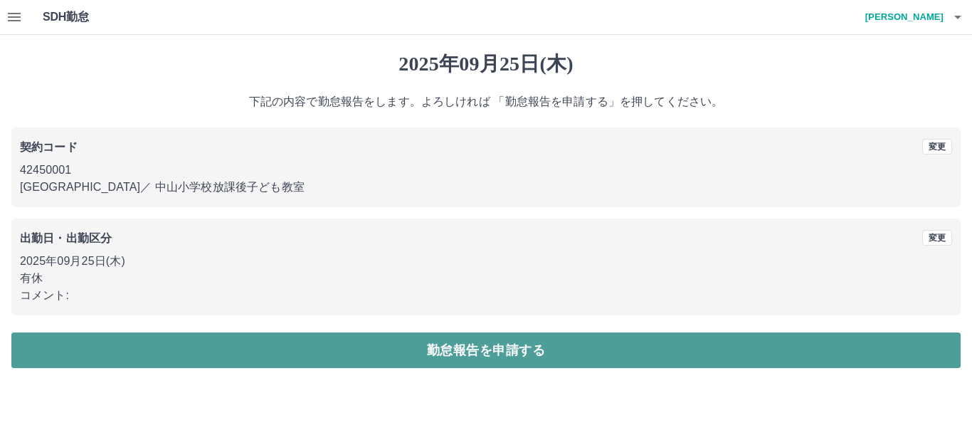
click at [438, 355] on button "勤怠報告を申請する" at bounding box center [486, 350] width 950 height 36
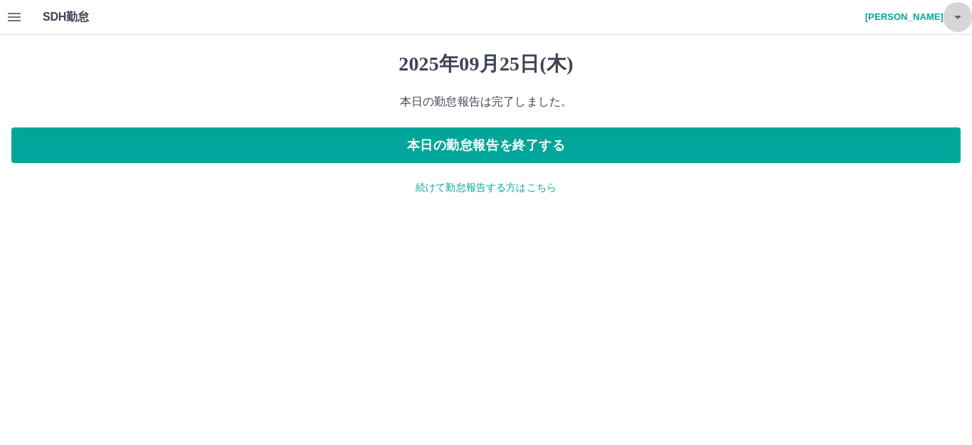
click at [958, 17] on icon "button" at bounding box center [958, 18] width 7 height 4
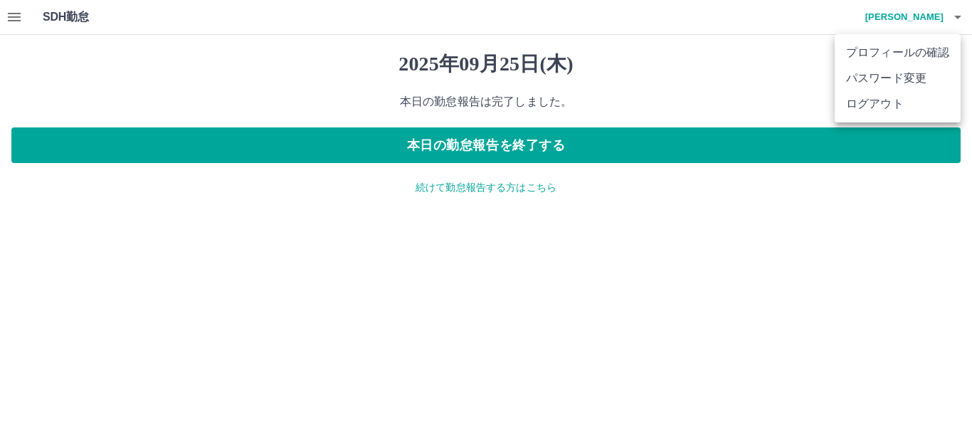
click at [880, 107] on li "ログアウト" at bounding box center [898, 104] width 126 height 26
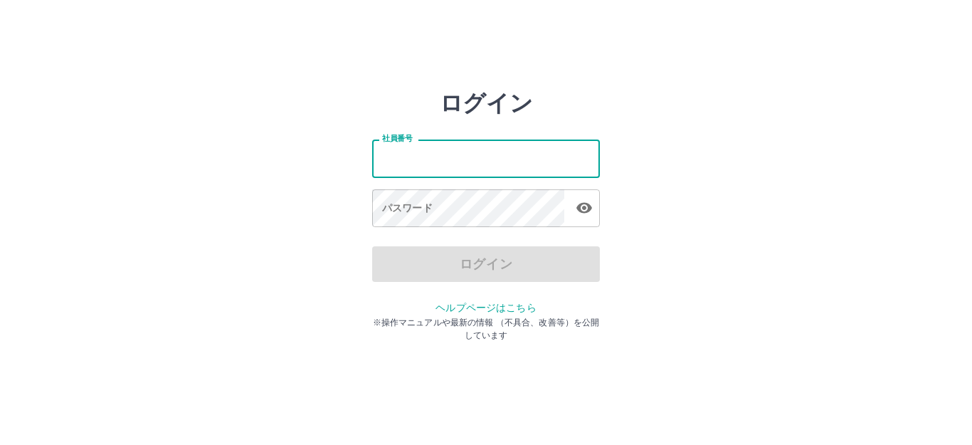
click at [443, 161] on input "社員番号" at bounding box center [486, 159] width 228 height 38
type input "*******"
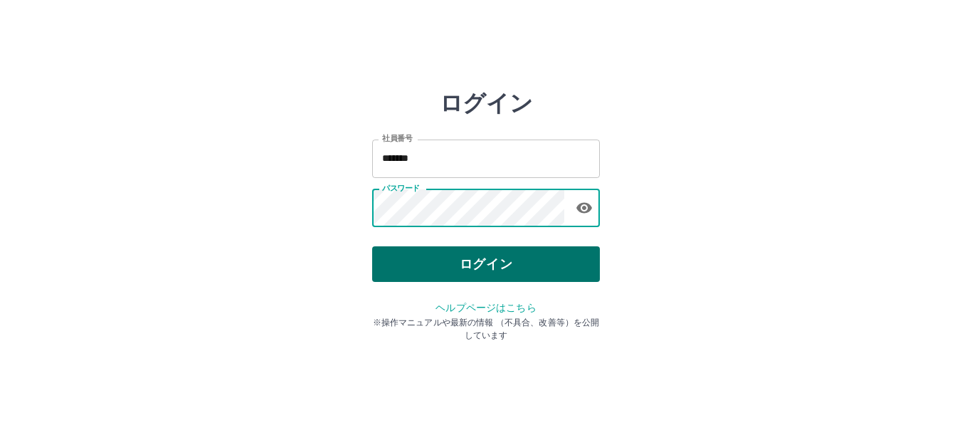
click at [446, 263] on button "ログイン" at bounding box center [486, 264] width 228 height 36
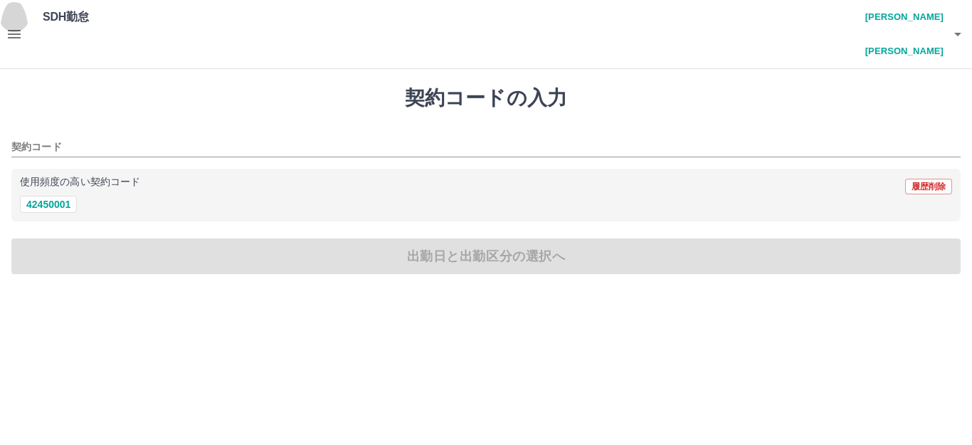
click at [11, 26] on icon "button" at bounding box center [14, 34] width 17 height 17
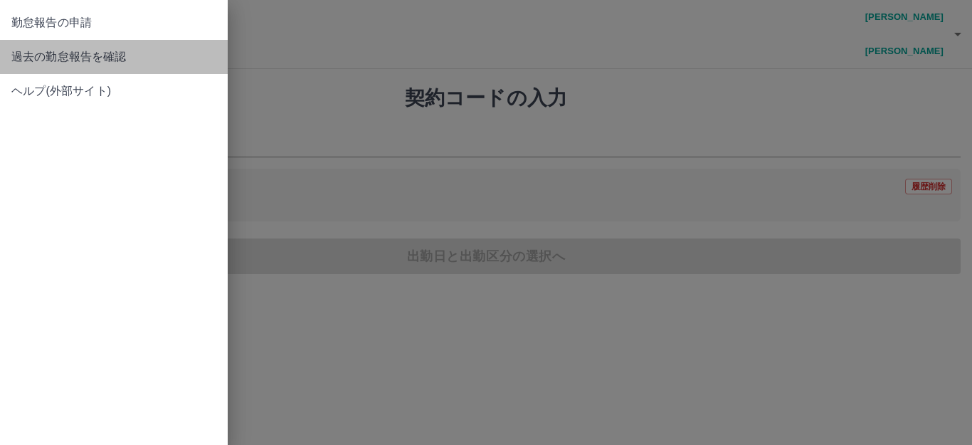
click at [36, 51] on span "過去の勤怠報告を確認" at bounding box center [113, 56] width 205 height 17
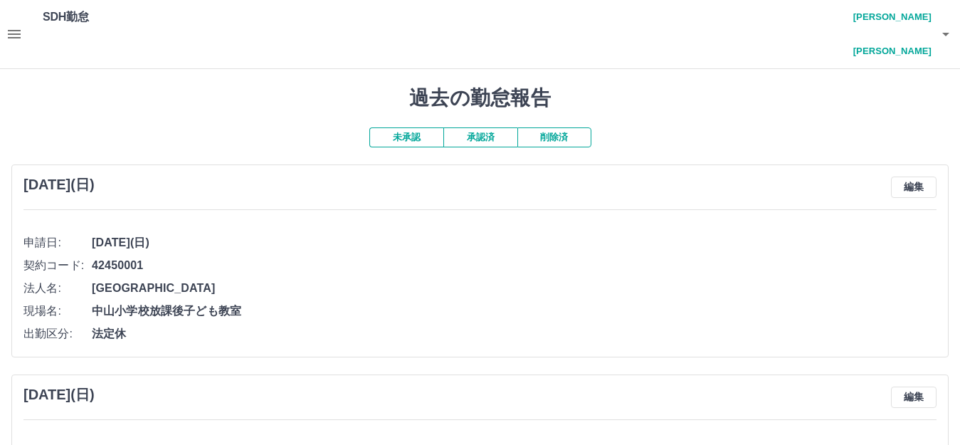
click at [490, 127] on button "承認済" at bounding box center [480, 137] width 74 height 20
click at [14, 26] on icon "button" at bounding box center [14, 34] width 17 height 17
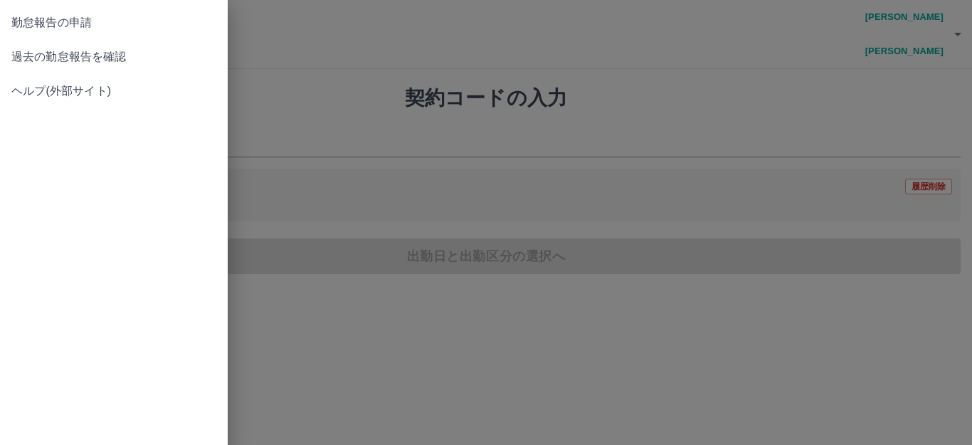
click at [537, 165] on div at bounding box center [486, 222] width 972 height 445
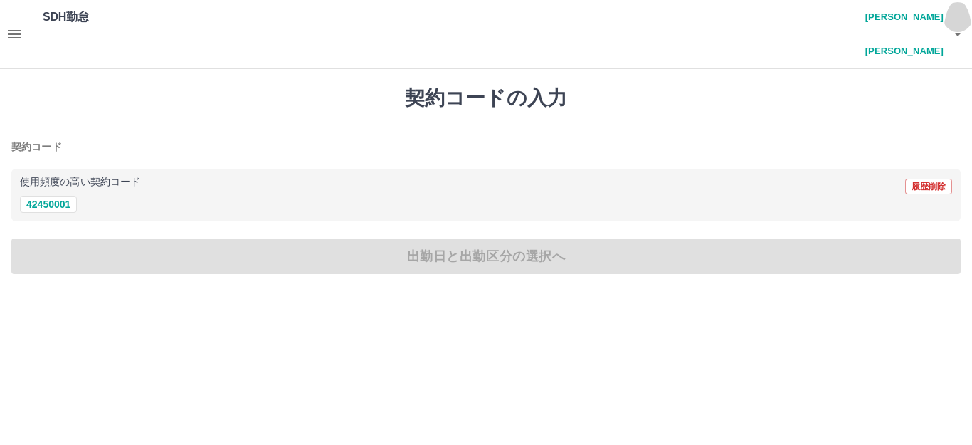
click at [957, 26] on icon "button" at bounding box center [958, 34] width 17 height 17
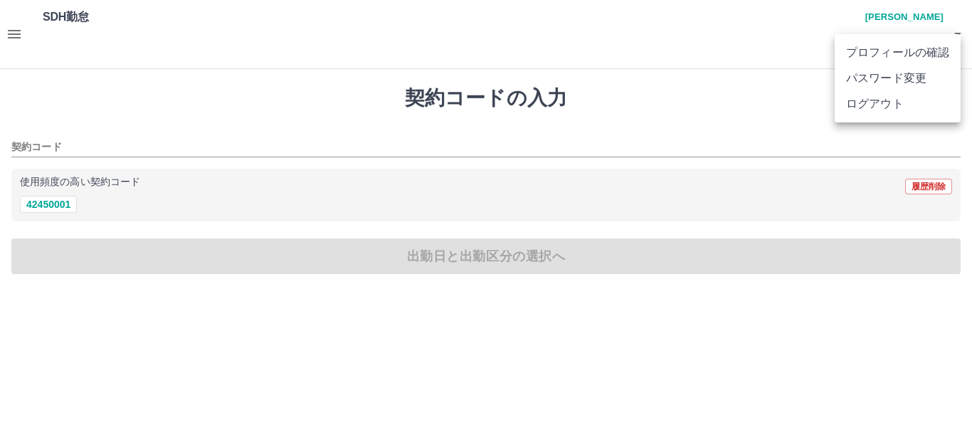
click at [933, 104] on li "ログアウト" at bounding box center [898, 104] width 126 height 26
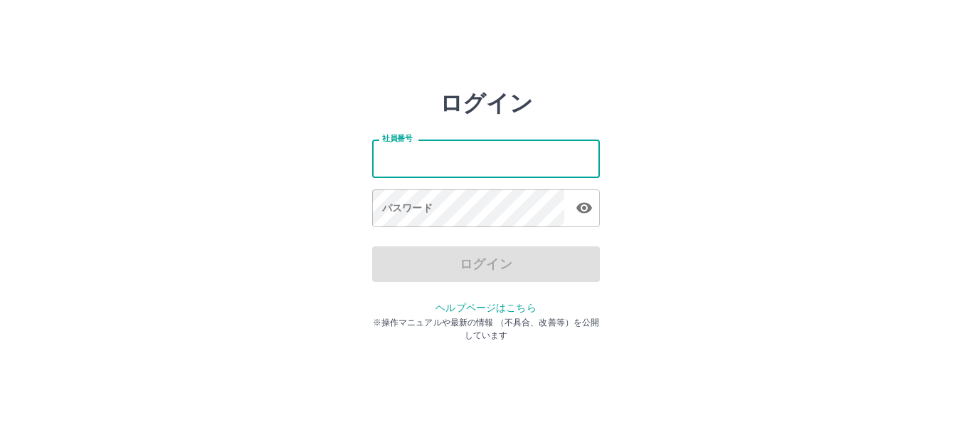
click at [460, 155] on input "社員番号" at bounding box center [486, 159] width 228 height 38
type input "*******"
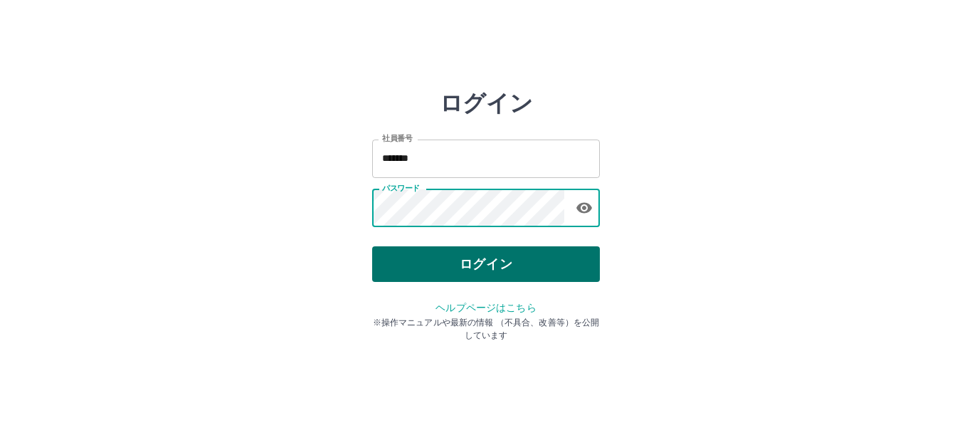
click at [460, 267] on button "ログイン" at bounding box center [486, 264] width 228 height 36
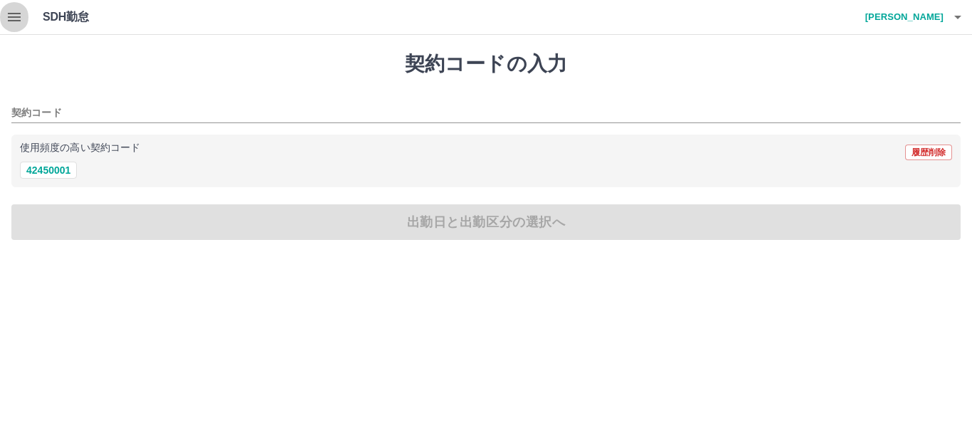
click at [16, 15] on icon "button" at bounding box center [14, 17] width 17 height 17
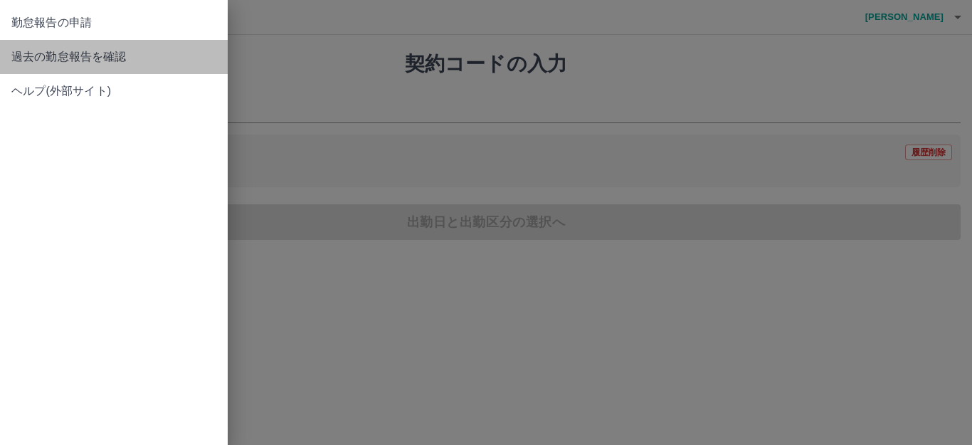
click at [50, 63] on span "過去の勤怠報告を確認" at bounding box center [113, 56] width 205 height 17
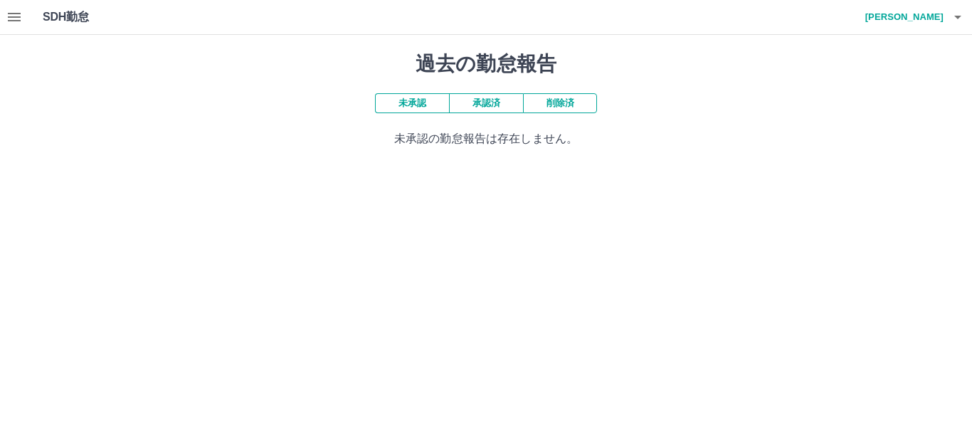
click at [489, 105] on button "承認済" at bounding box center [486, 103] width 74 height 20
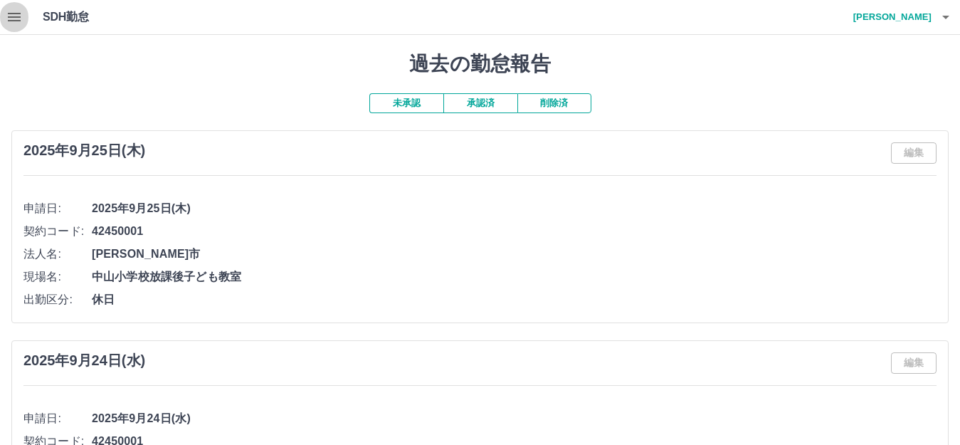
click at [14, 14] on icon "button" at bounding box center [14, 17] width 13 height 9
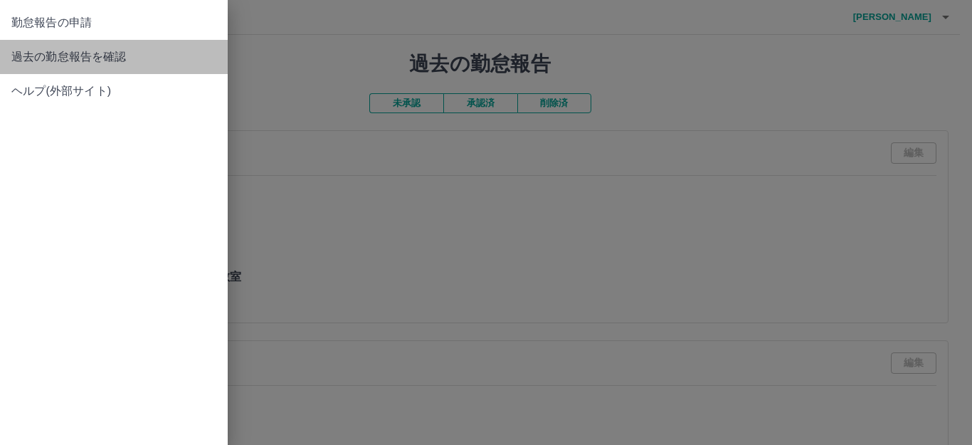
click at [66, 61] on span "過去の勤怠報告を確認" at bounding box center [113, 56] width 205 height 17
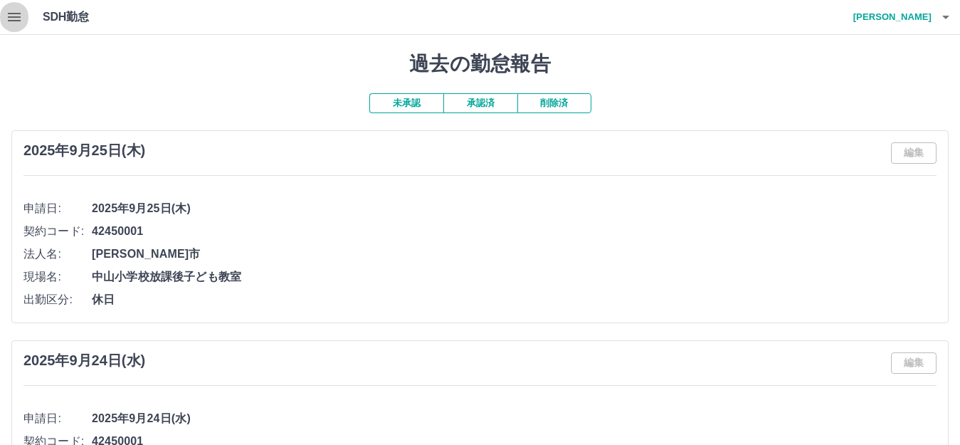
click at [11, 16] on icon "button" at bounding box center [14, 17] width 17 height 17
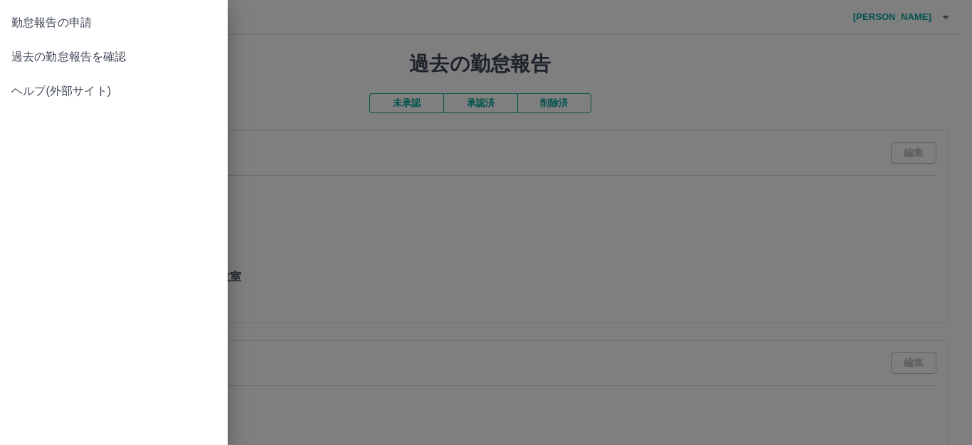
click at [46, 27] on span "勤怠報告の申請" at bounding box center [113, 22] width 205 height 17
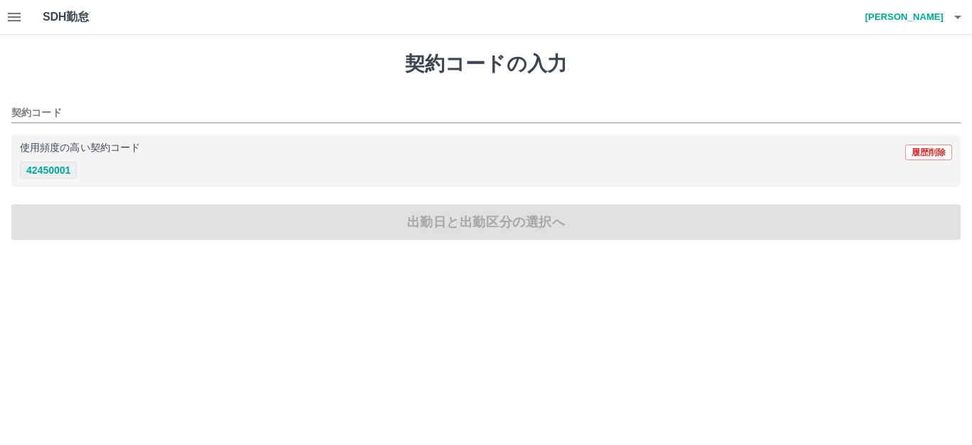
click at [25, 172] on button "42450001" at bounding box center [48, 170] width 57 height 17
type input "********"
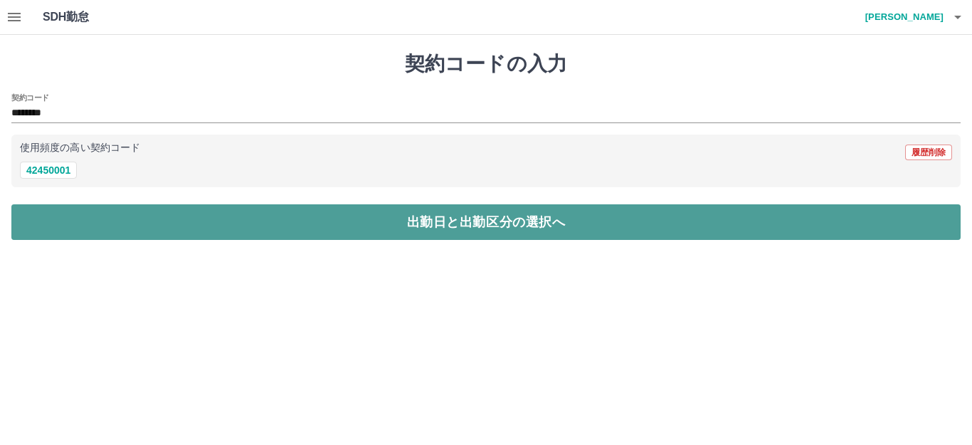
click at [336, 211] on button "出勤日と出勤区分の選択へ" at bounding box center [486, 222] width 950 height 36
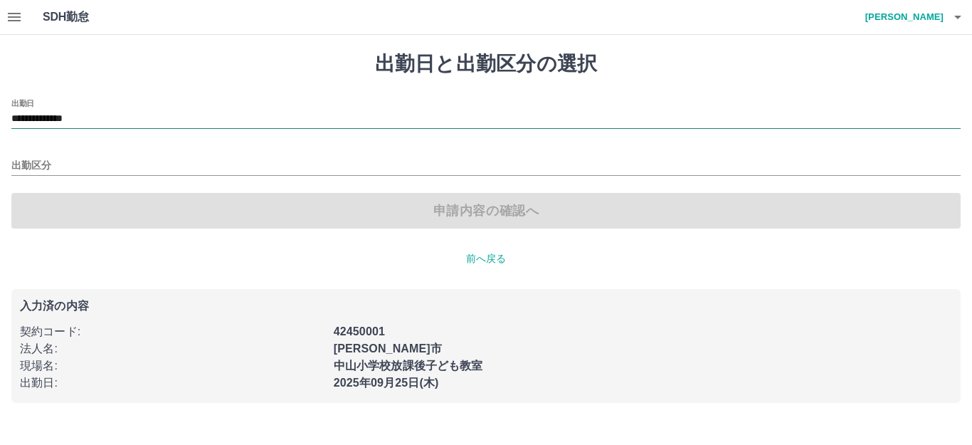
click at [124, 116] on input "**********" at bounding box center [486, 119] width 950 height 18
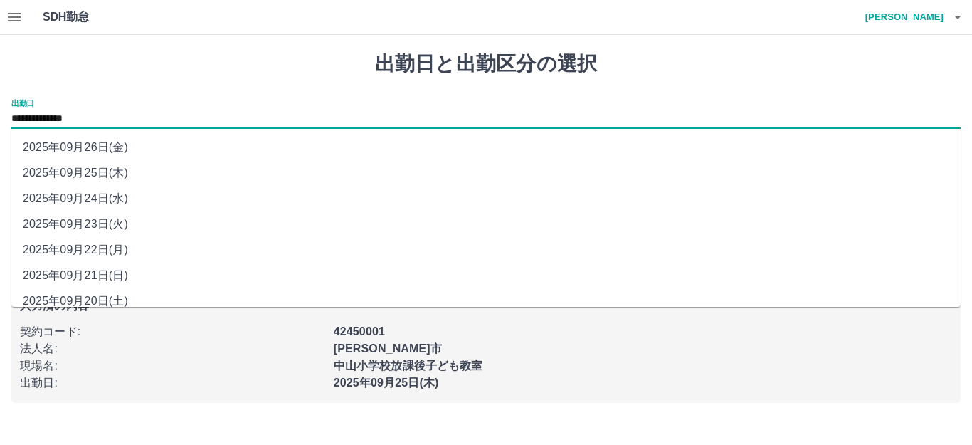
click at [121, 146] on li "2025年09月26日(金)" at bounding box center [486, 148] width 950 height 26
type input "**********"
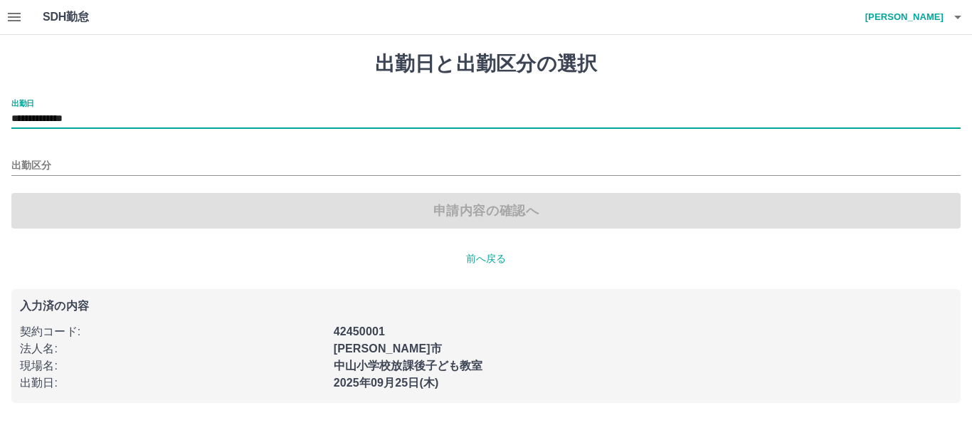
click at [75, 154] on div "出勤区分" at bounding box center [486, 161] width 950 height 30
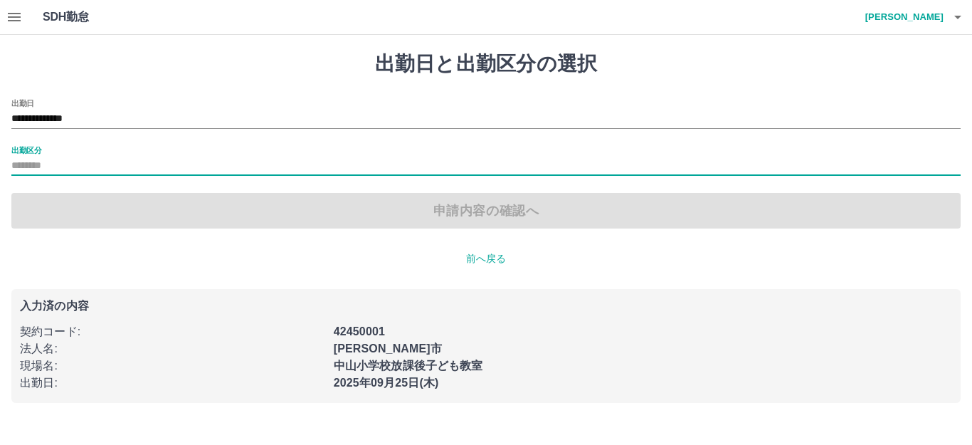
click at [53, 164] on input "出勤区分" at bounding box center [486, 166] width 950 height 18
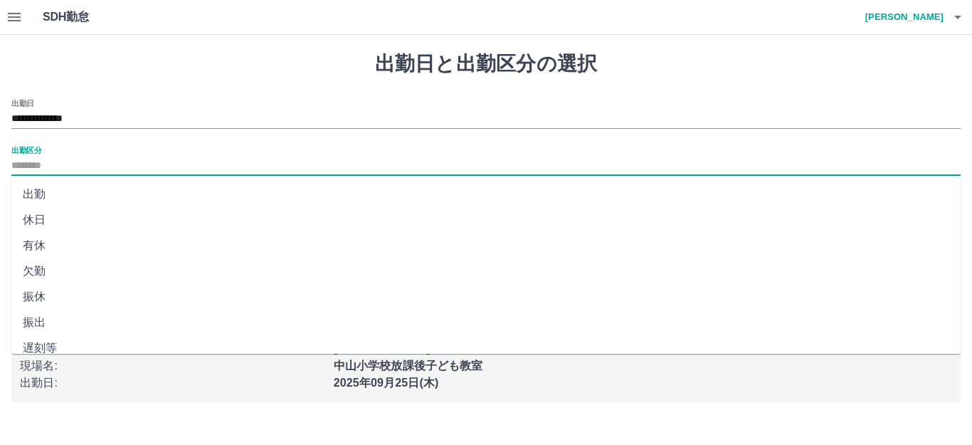
click at [40, 220] on li "休日" at bounding box center [486, 220] width 950 height 26
type input "**"
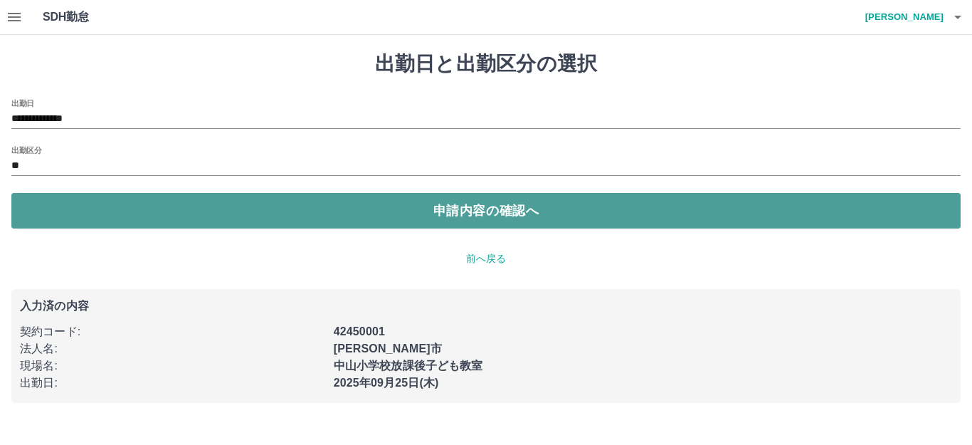
click at [492, 221] on button "申請内容の確認へ" at bounding box center [486, 211] width 950 height 36
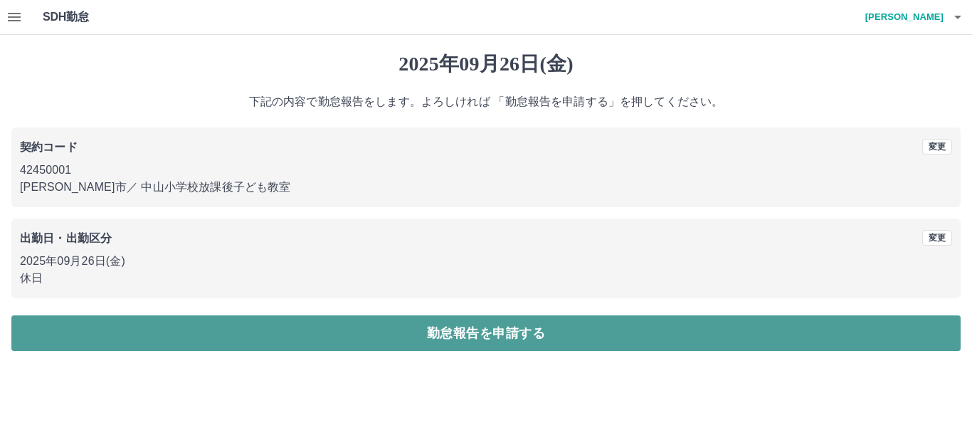
click at [480, 340] on button "勤怠報告を申請する" at bounding box center [486, 333] width 950 height 36
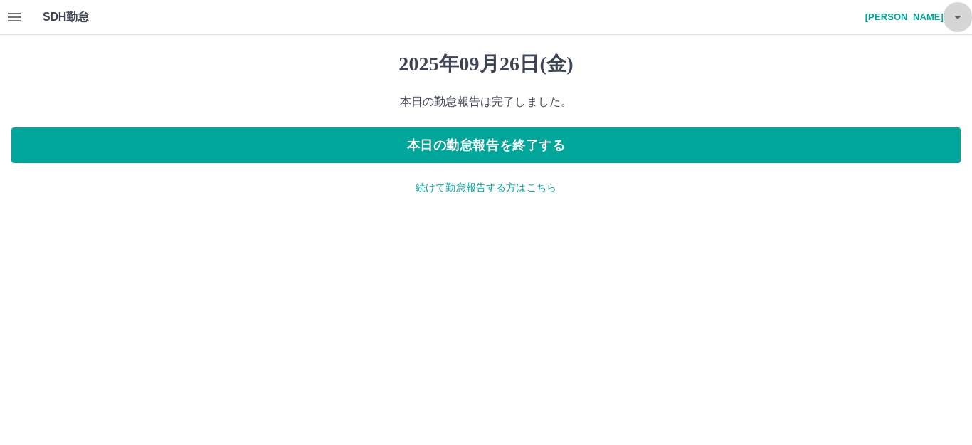
click at [962, 19] on icon "button" at bounding box center [958, 17] width 17 height 17
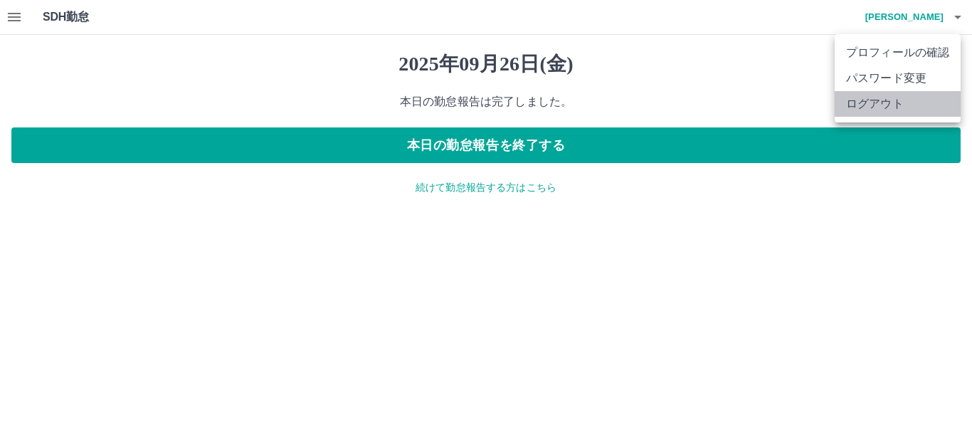
click at [919, 110] on li "ログアウト" at bounding box center [898, 104] width 126 height 26
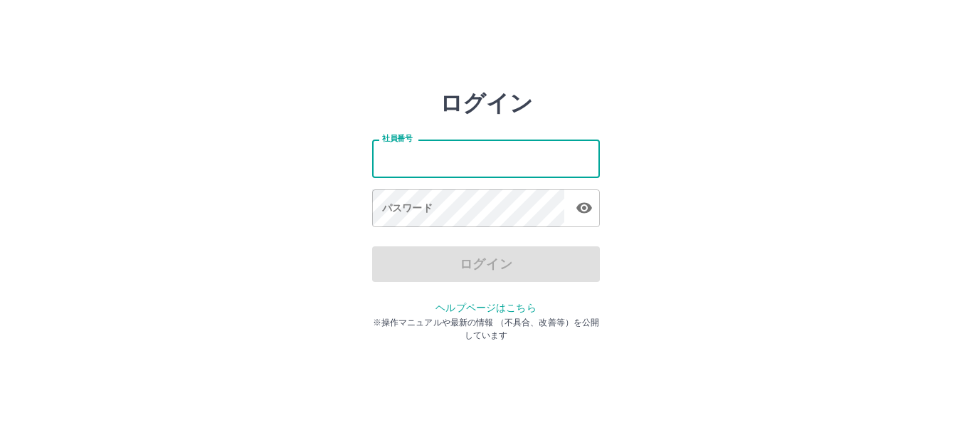
click at [421, 159] on input "社員番号" at bounding box center [486, 159] width 228 height 38
type input "*******"
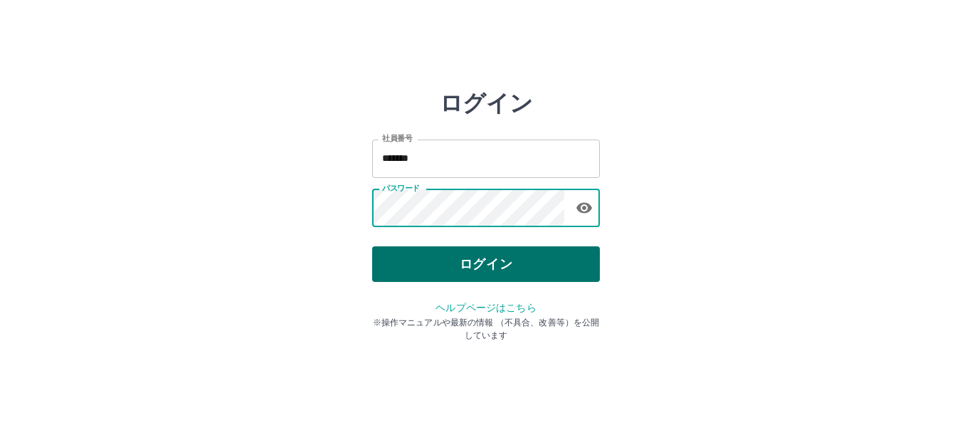
click at [488, 270] on button "ログイン" at bounding box center [486, 264] width 228 height 36
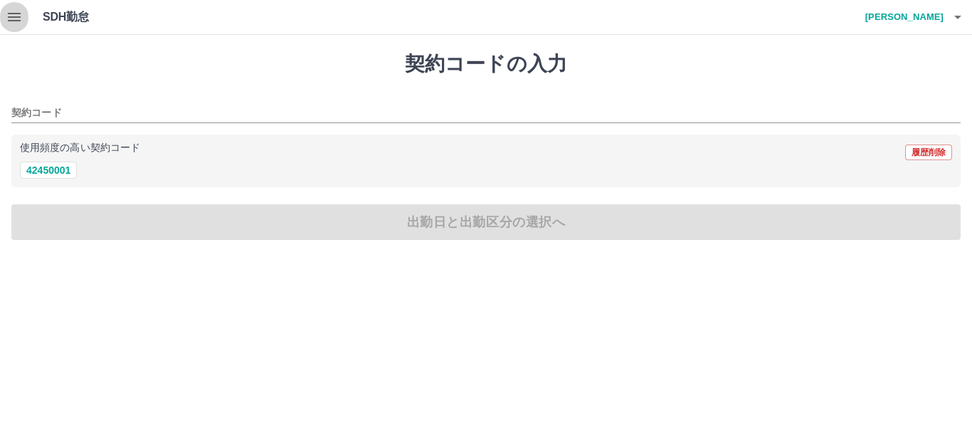
click at [9, 14] on icon "button" at bounding box center [14, 17] width 13 height 9
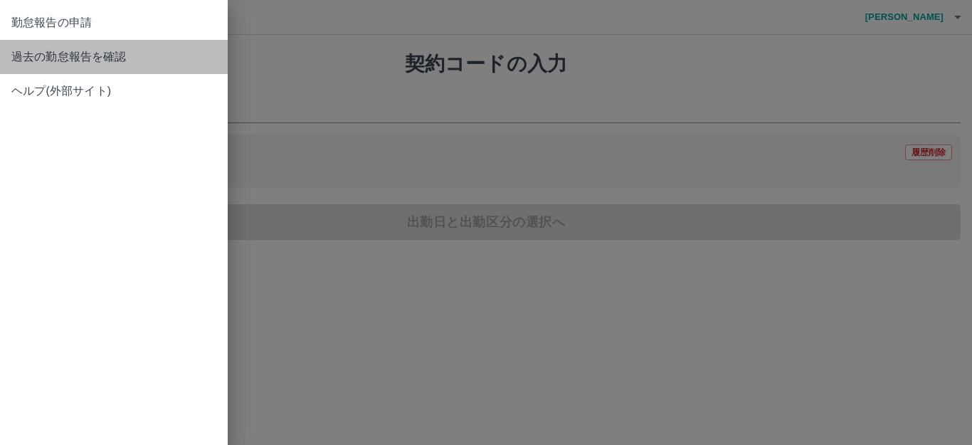
click at [44, 54] on span "過去の勤怠報告を確認" at bounding box center [113, 56] width 205 height 17
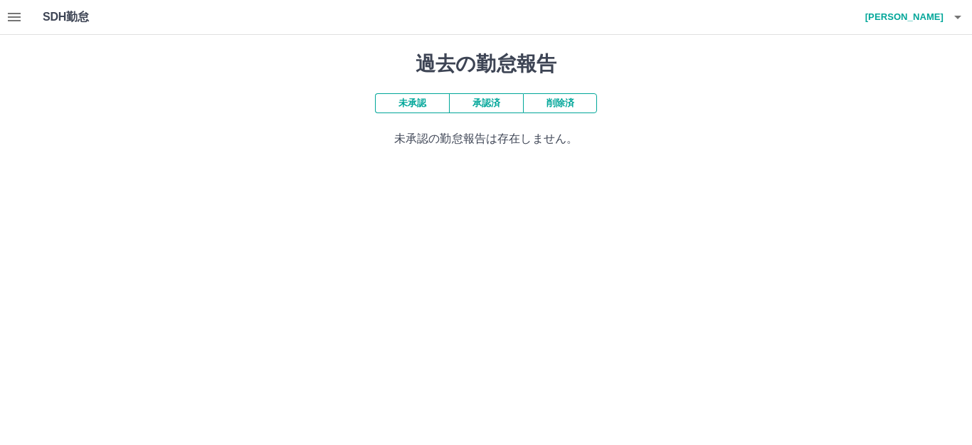
click at [483, 104] on button "承認済" at bounding box center [486, 103] width 74 height 20
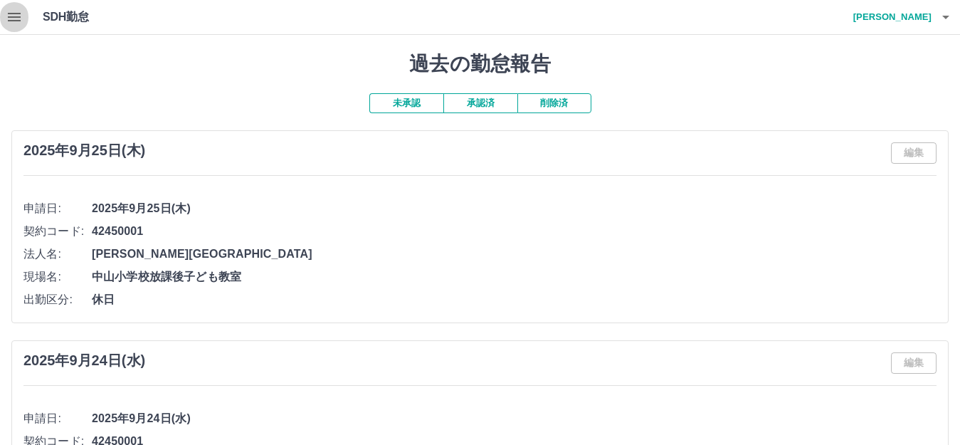
click at [11, 13] on icon "button" at bounding box center [14, 17] width 13 height 9
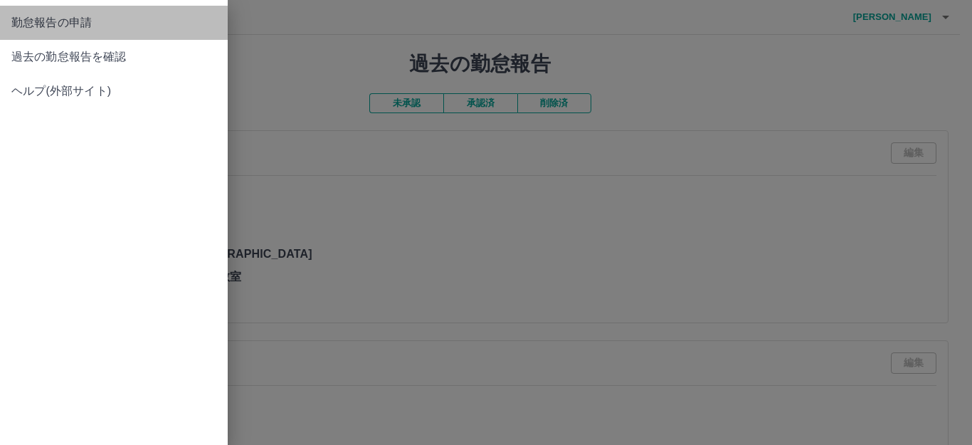
click at [68, 25] on span "勤怠報告の申請" at bounding box center [113, 22] width 205 height 17
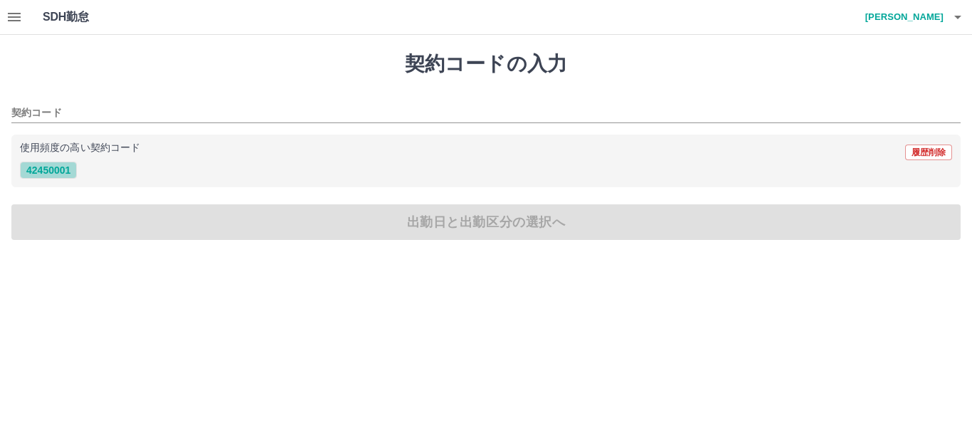
click at [48, 171] on button "42450001" at bounding box center [48, 170] width 57 height 17
type input "********"
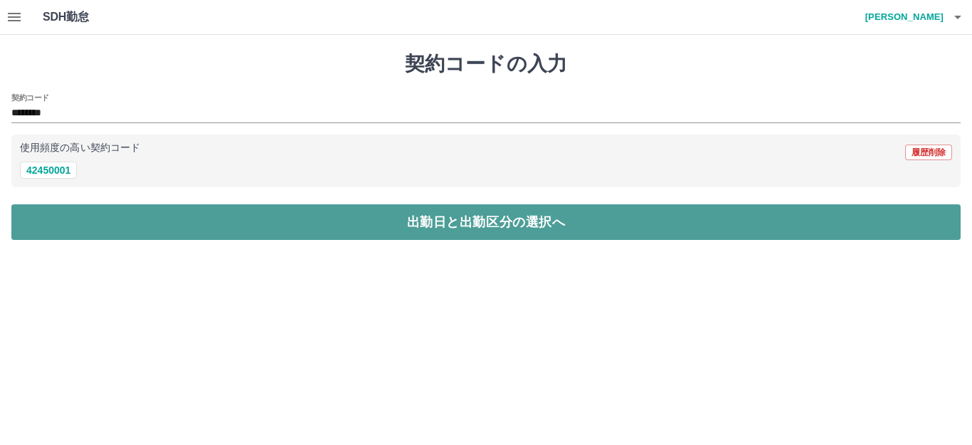
click at [408, 235] on button "出勤日と出勤区分の選択へ" at bounding box center [486, 222] width 950 height 36
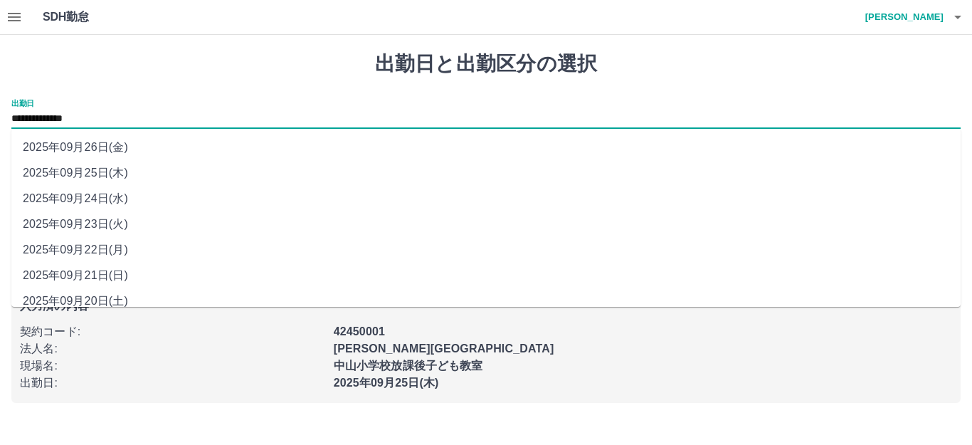
click at [112, 117] on input "**********" at bounding box center [486, 119] width 950 height 18
click at [112, 150] on li "2025年09月26日(金)" at bounding box center [486, 148] width 950 height 26
type input "**********"
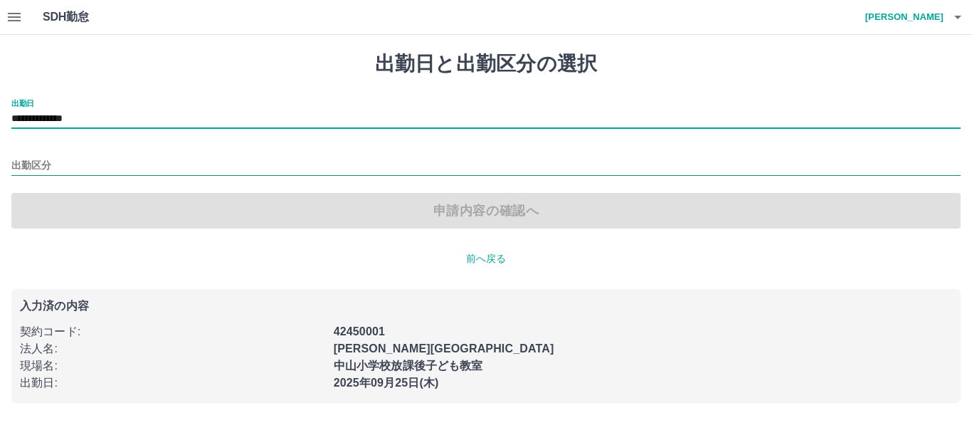
click at [61, 161] on input "出勤区分" at bounding box center [486, 166] width 950 height 18
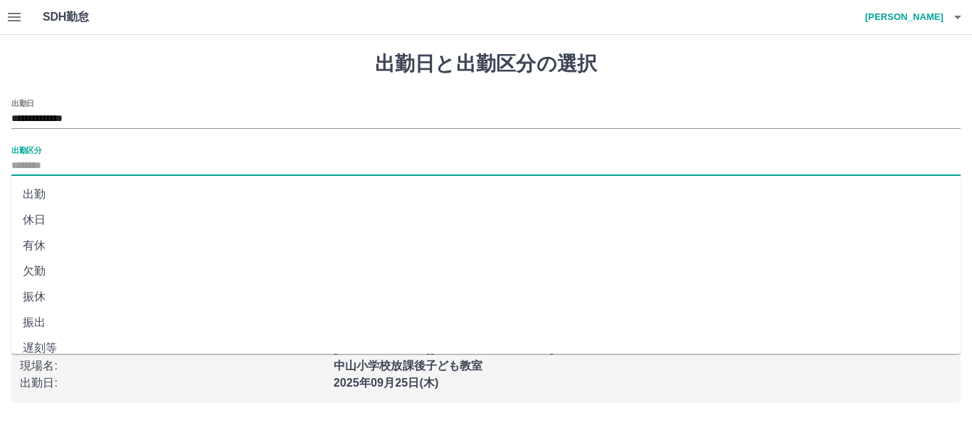
click at [43, 219] on li "休日" at bounding box center [486, 220] width 950 height 26
type input "**"
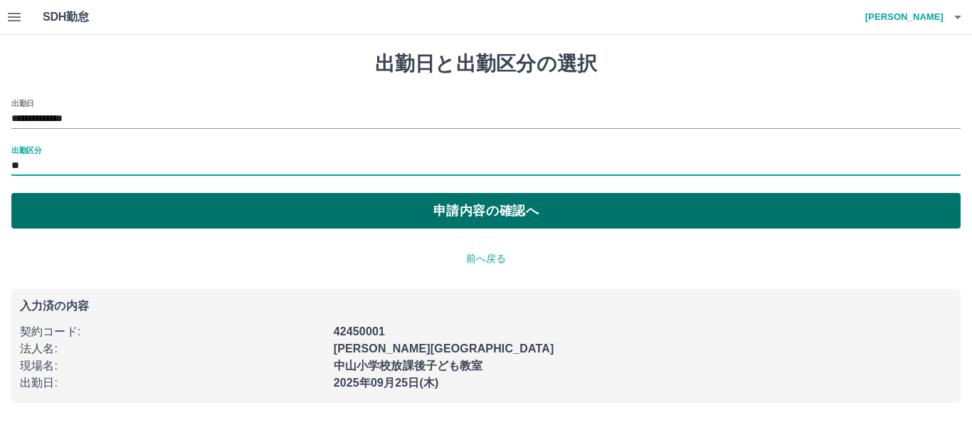
click at [490, 211] on button "申請内容の確認へ" at bounding box center [486, 211] width 950 height 36
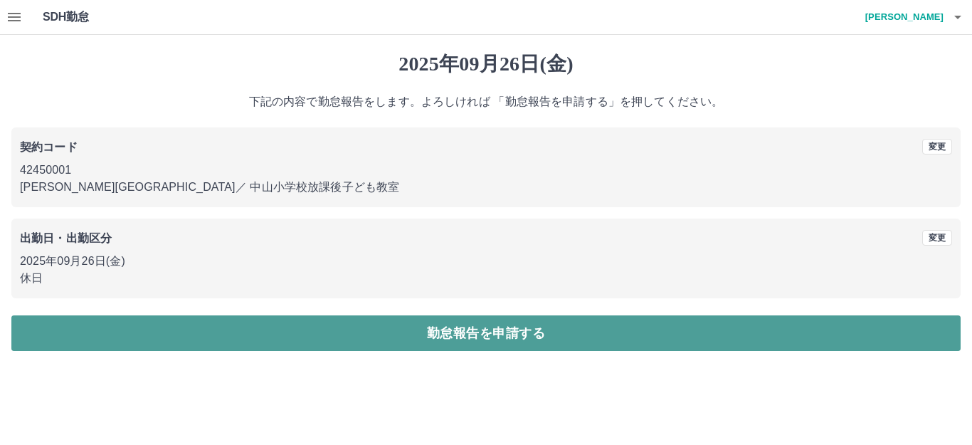
click at [439, 335] on button "勤怠報告を申請する" at bounding box center [486, 333] width 950 height 36
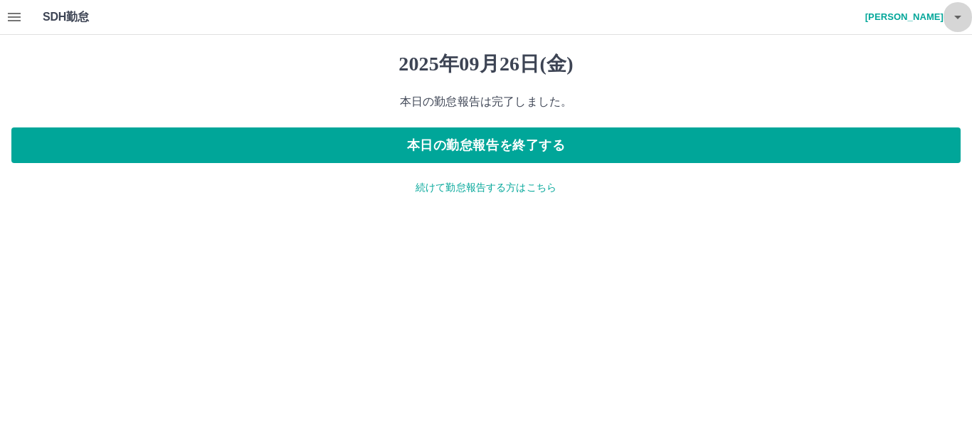
click at [959, 20] on icon "button" at bounding box center [958, 17] width 17 height 17
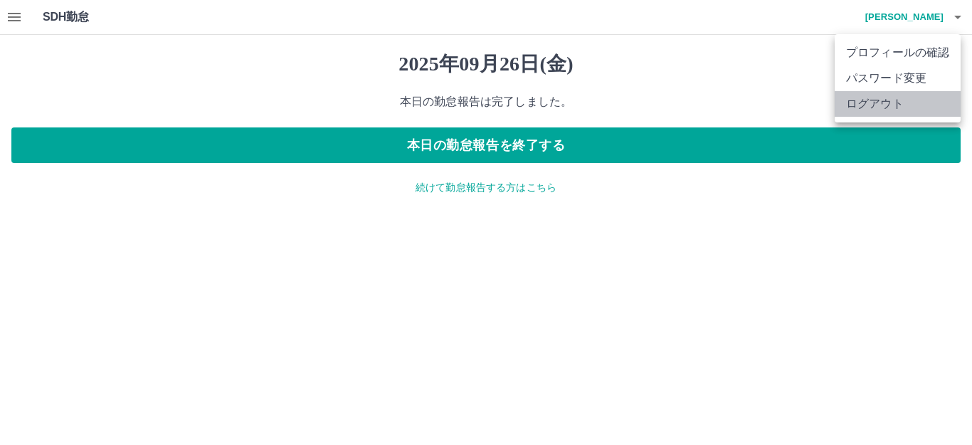
click at [922, 102] on li "ログアウト" at bounding box center [898, 104] width 126 height 26
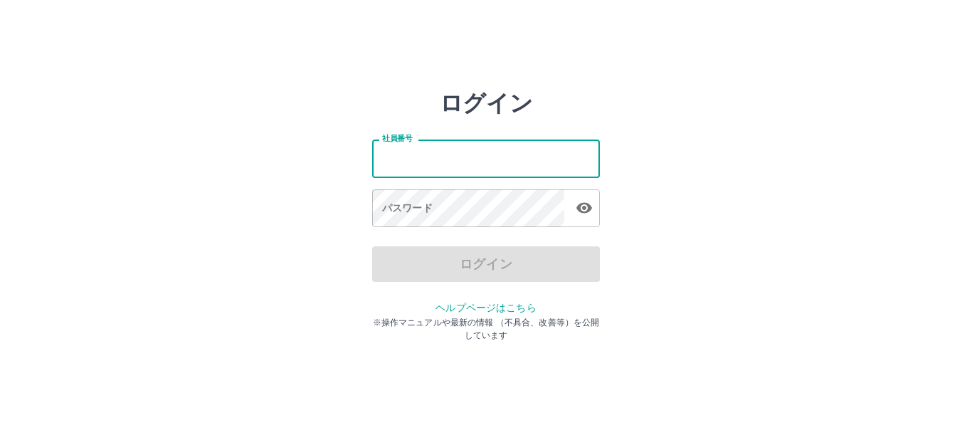
click at [445, 152] on input "社員番号" at bounding box center [486, 159] width 228 height 38
type input "*******"
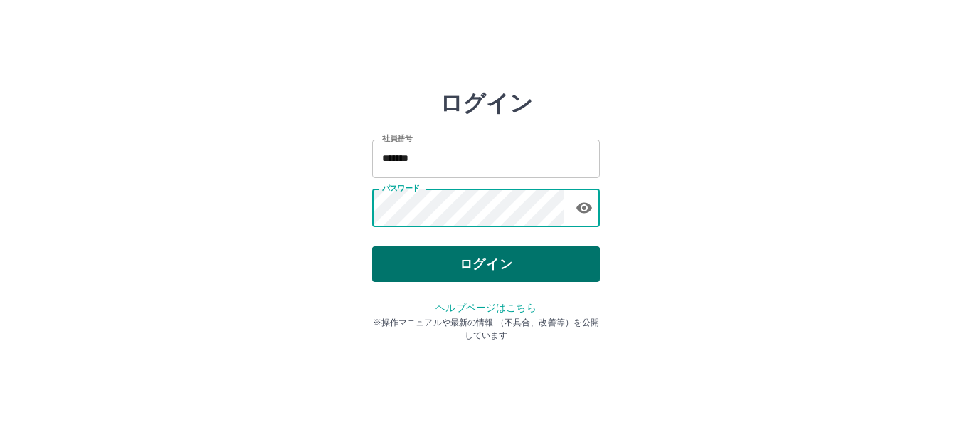
click at [515, 261] on button "ログイン" at bounding box center [486, 264] width 228 height 36
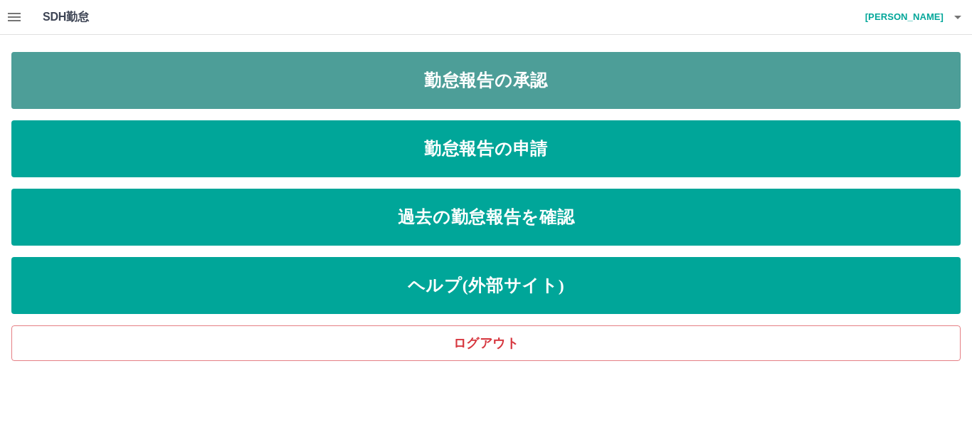
click at [512, 69] on link "勤怠報告の承認" at bounding box center [486, 80] width 950 height 57
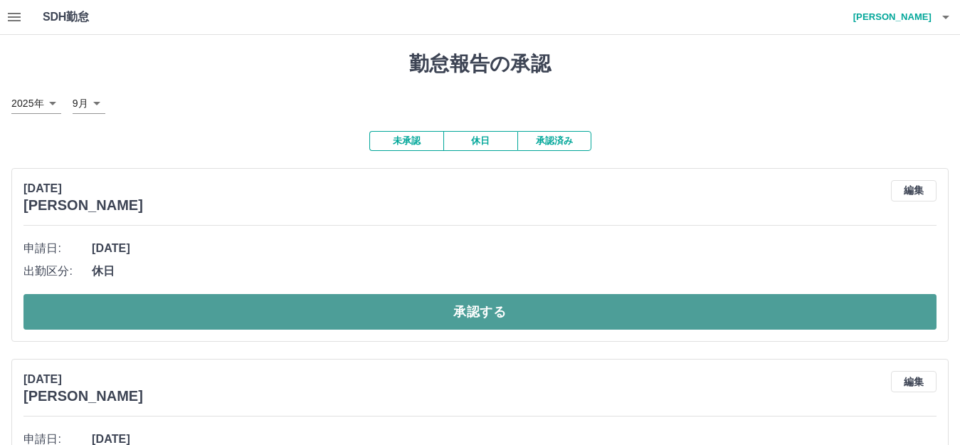
click at [428, 309] on button "承認する" at bounding box center [479, 312] width 913 height 36
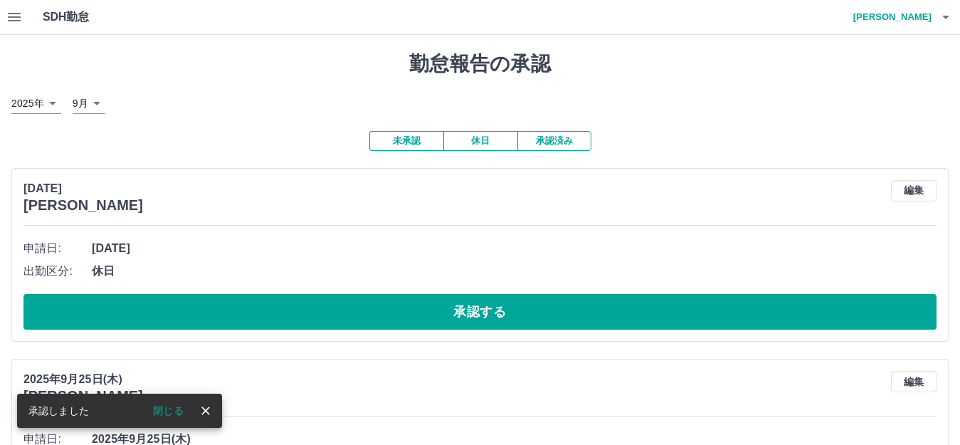
click at [428, 309] on button "承認する" at bounding box center [479, 312] width 913 height 36
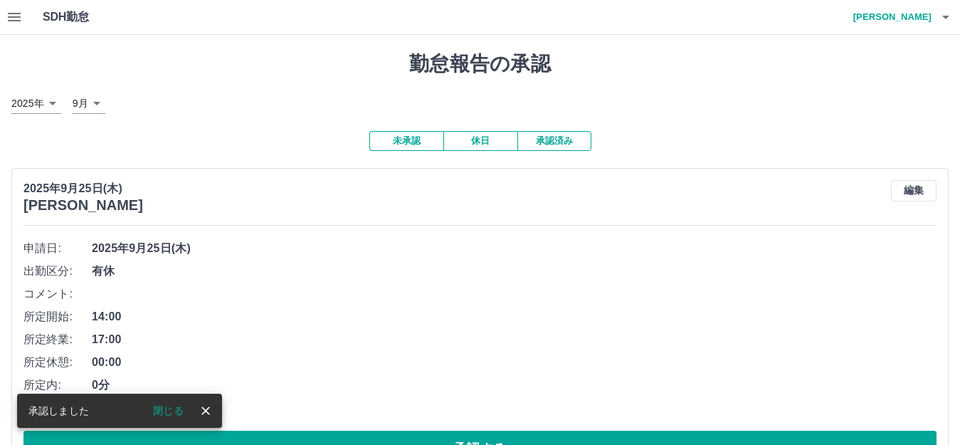
scroll to position [52, 0]
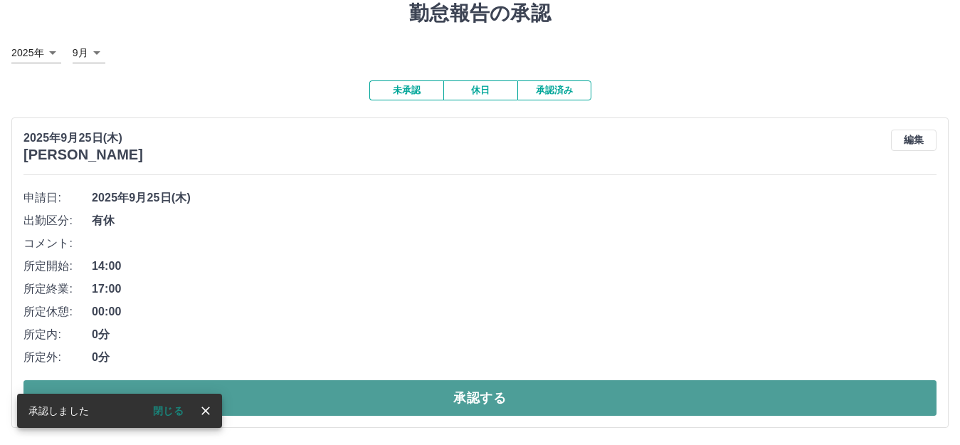
click at [435, 403] on button "承認する" at bounding box center [479, 398] width 913 height 36
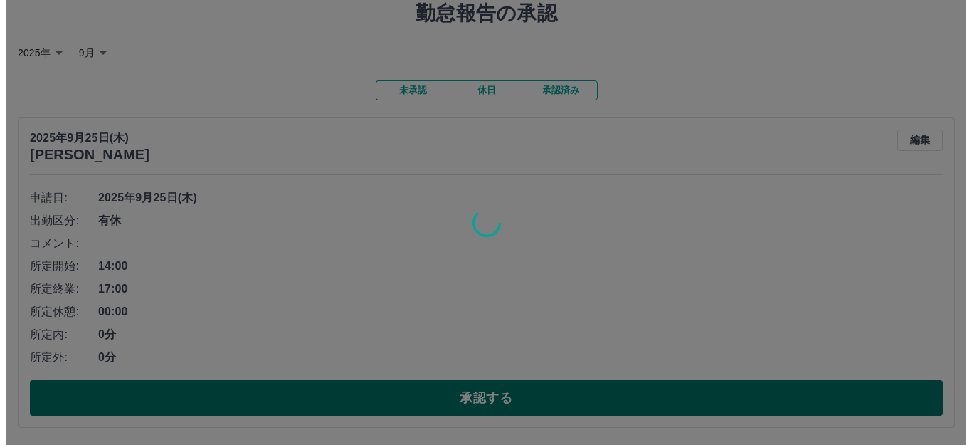
scroll to position [0, 0]
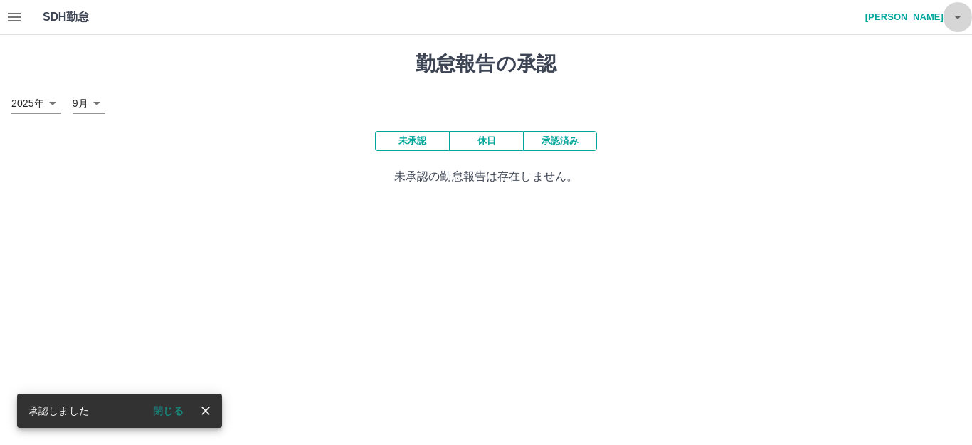
click at [960, 16] on icon "button" at bounding box center [958, 18] width 7 height 4
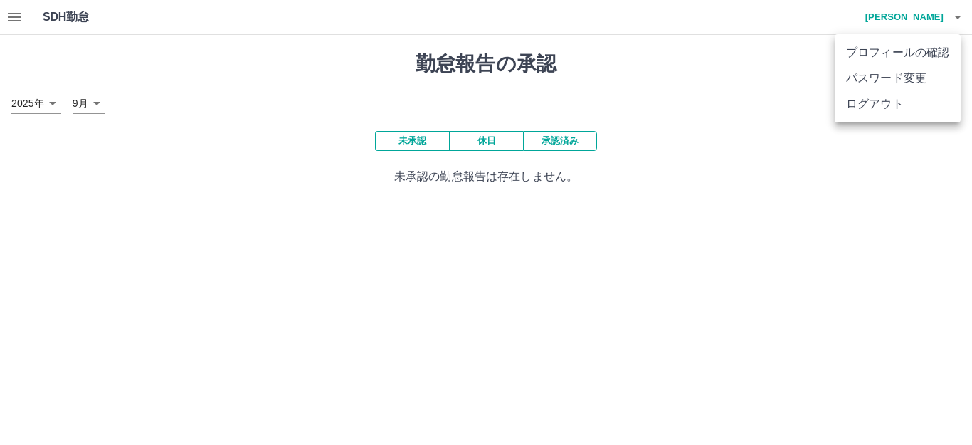
click at [913, 113] on li "ログアウト" at bounding box center [898, 104] width 126 height 26
